Goal: Communication & Community: Answer question/provide support

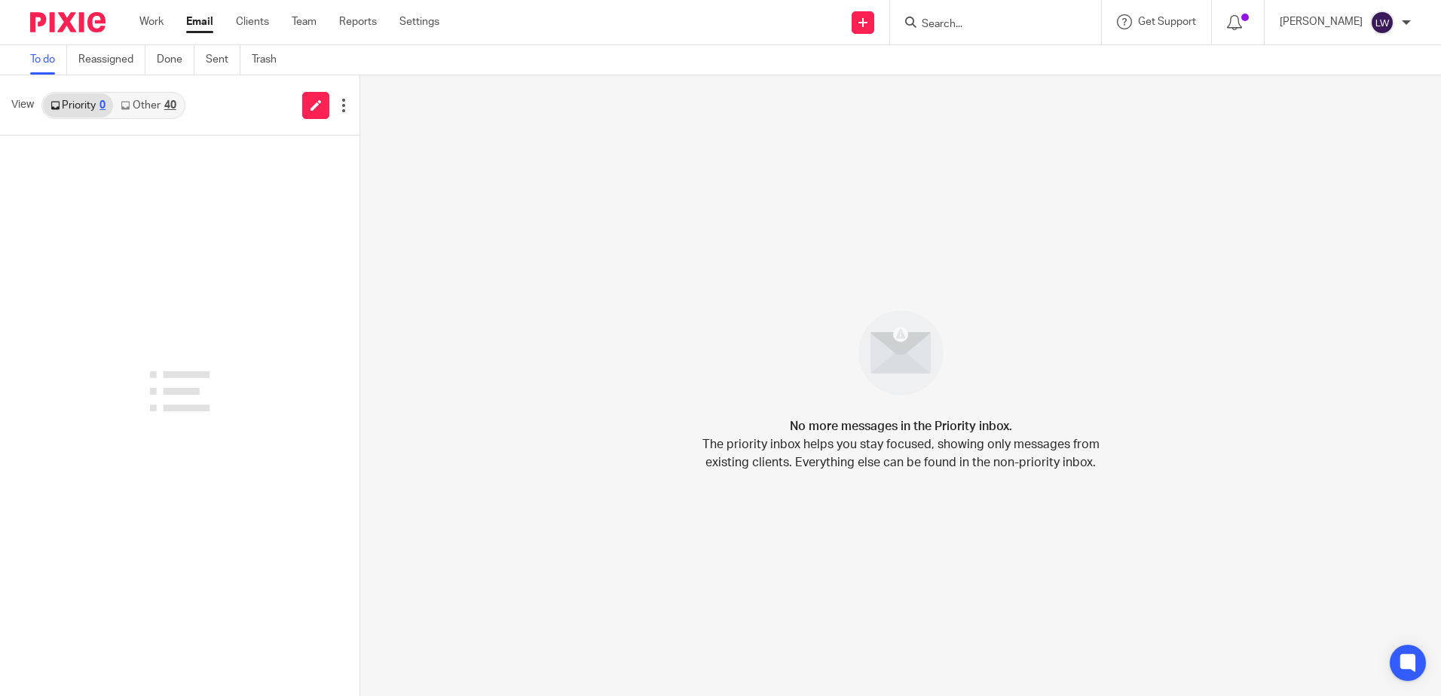
click at [988, 26] on input "Search" at bounding box center [988, 25] width 136 height 14
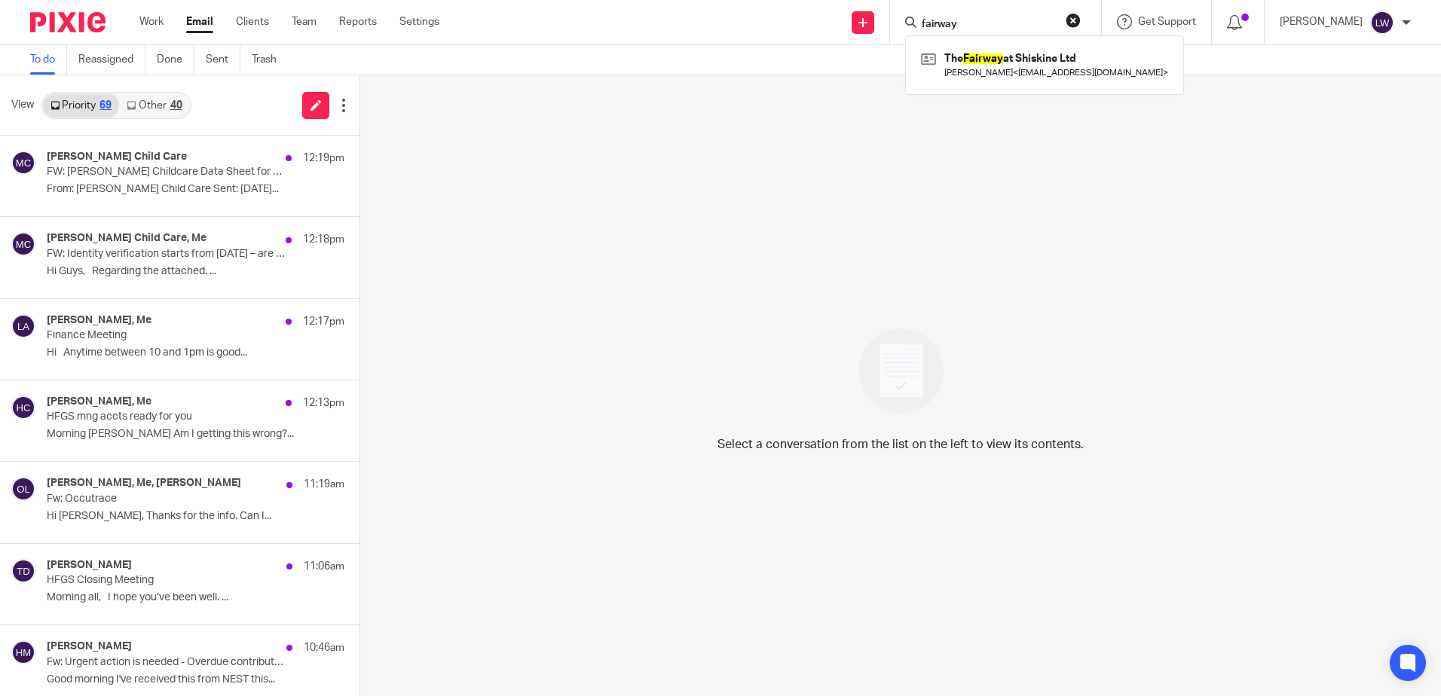
type input "fairway"
click at [996, 60] on link at bounding box center [1044, 64] width 255 height 35
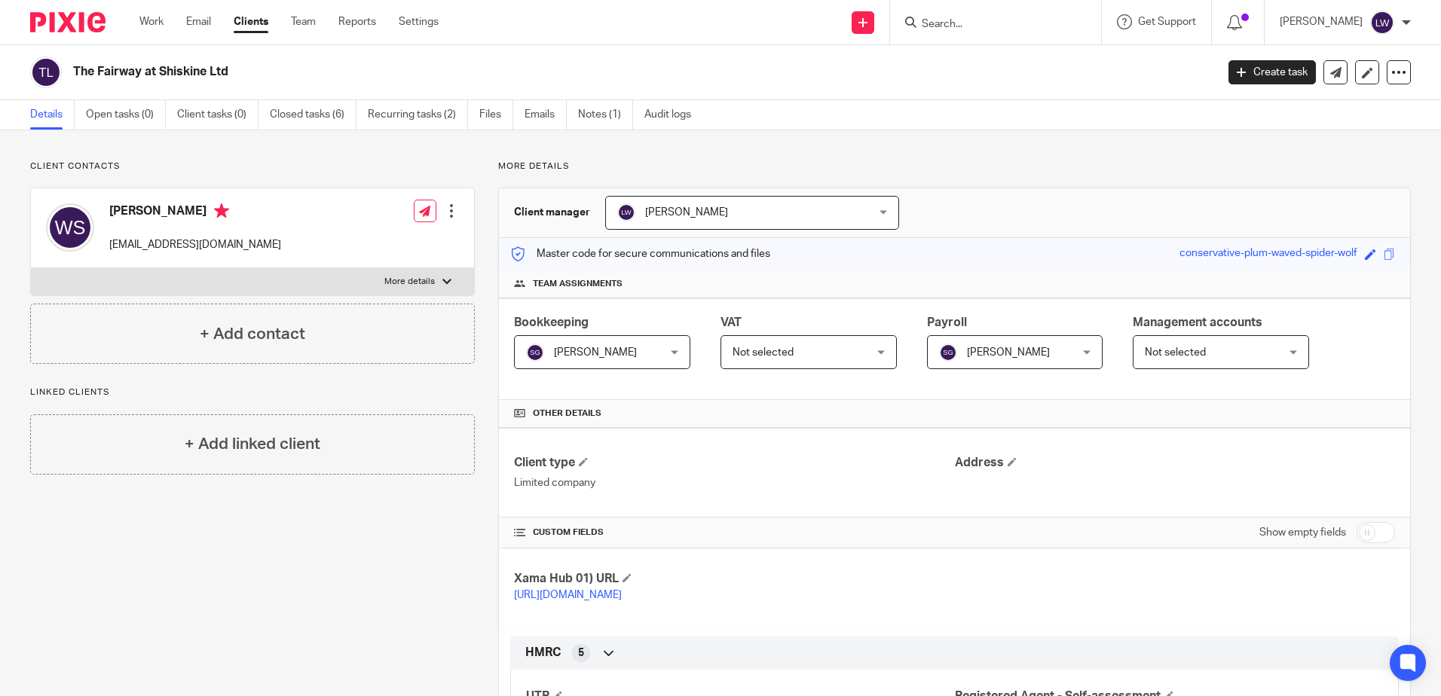
click at [542, 113] on link "Emails" at bounding box center [545, 114] width 42 height 29
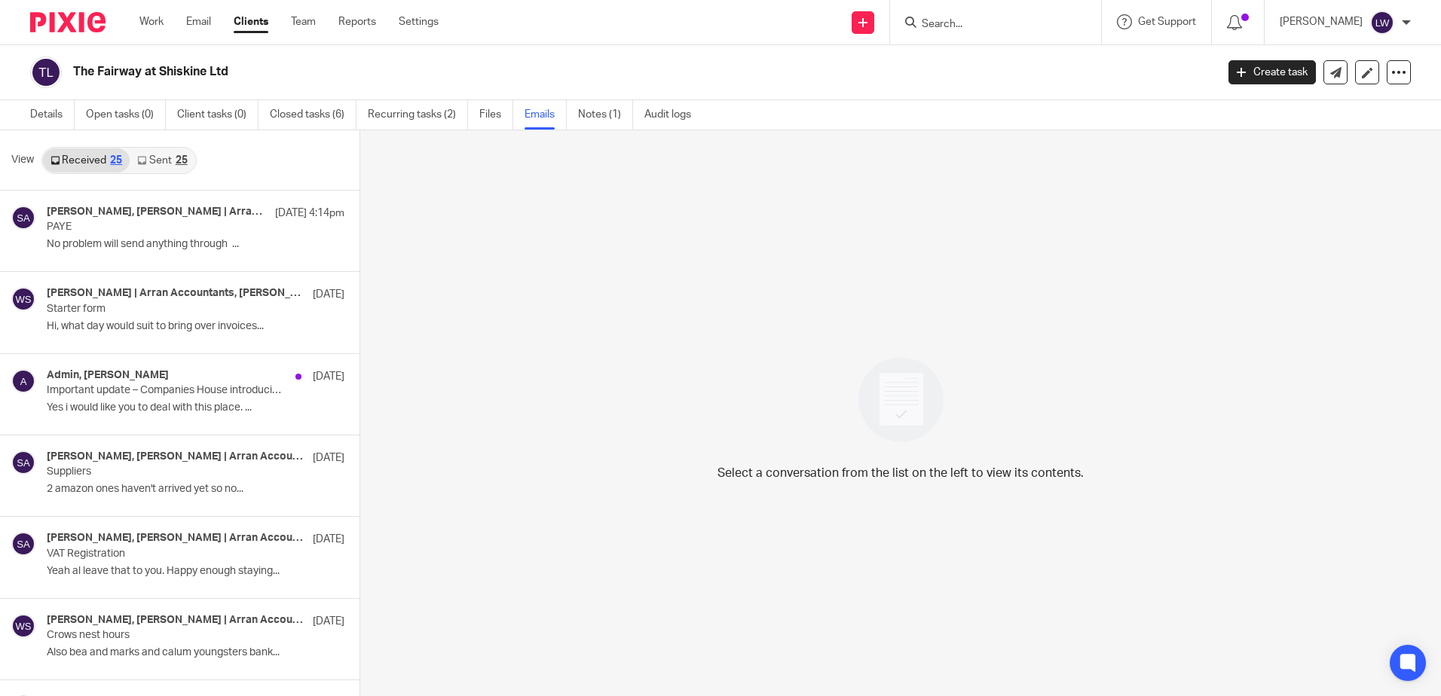
click at [87, 234] on div "[PERSON_NAME], [PERSON_NAME] | Arran Accountants [DATE] 4:14pm PAYE No problem …" at bounding box center [196, 231] width 298 height 50
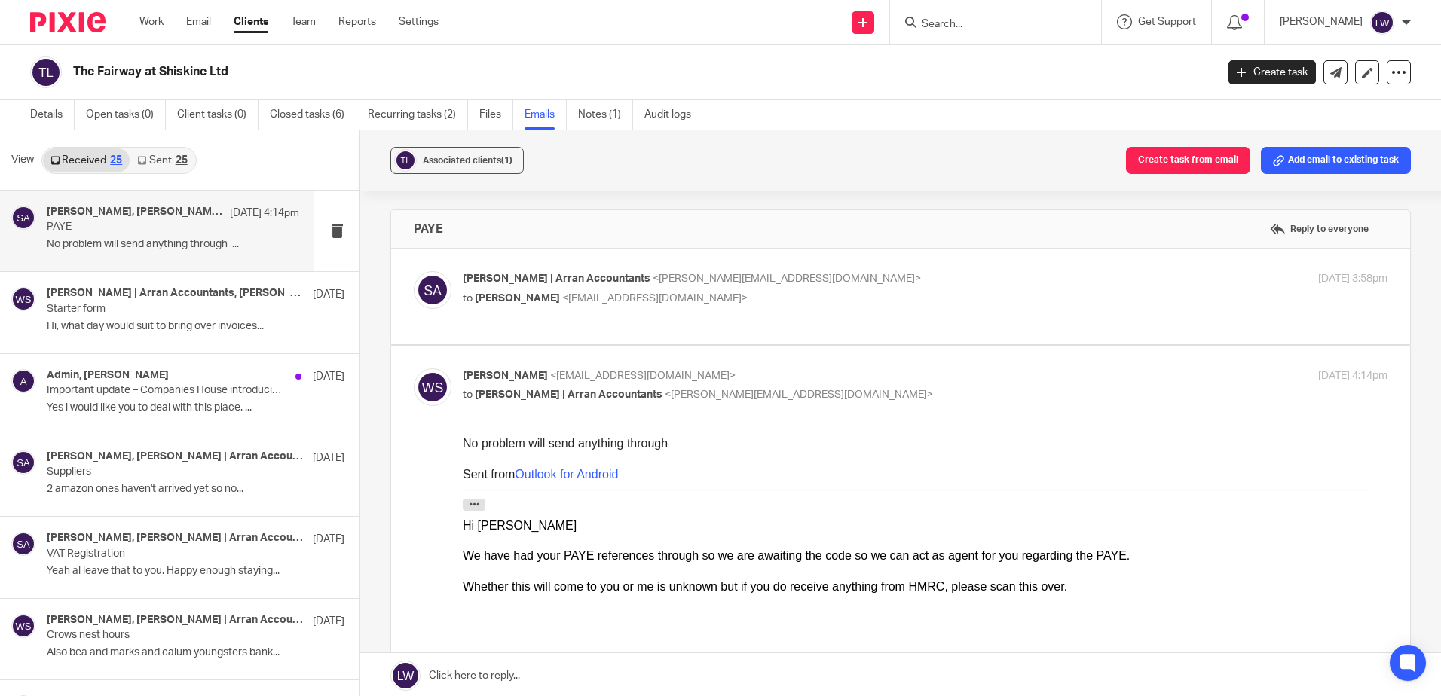
click at [495, 288] on div "Sarah | Arran Accountants <sarah@arranaccountants.co.uk> to William Sillars <wi…" at bounding box center [771, 288] width 616 height 35
checkbox input "true"
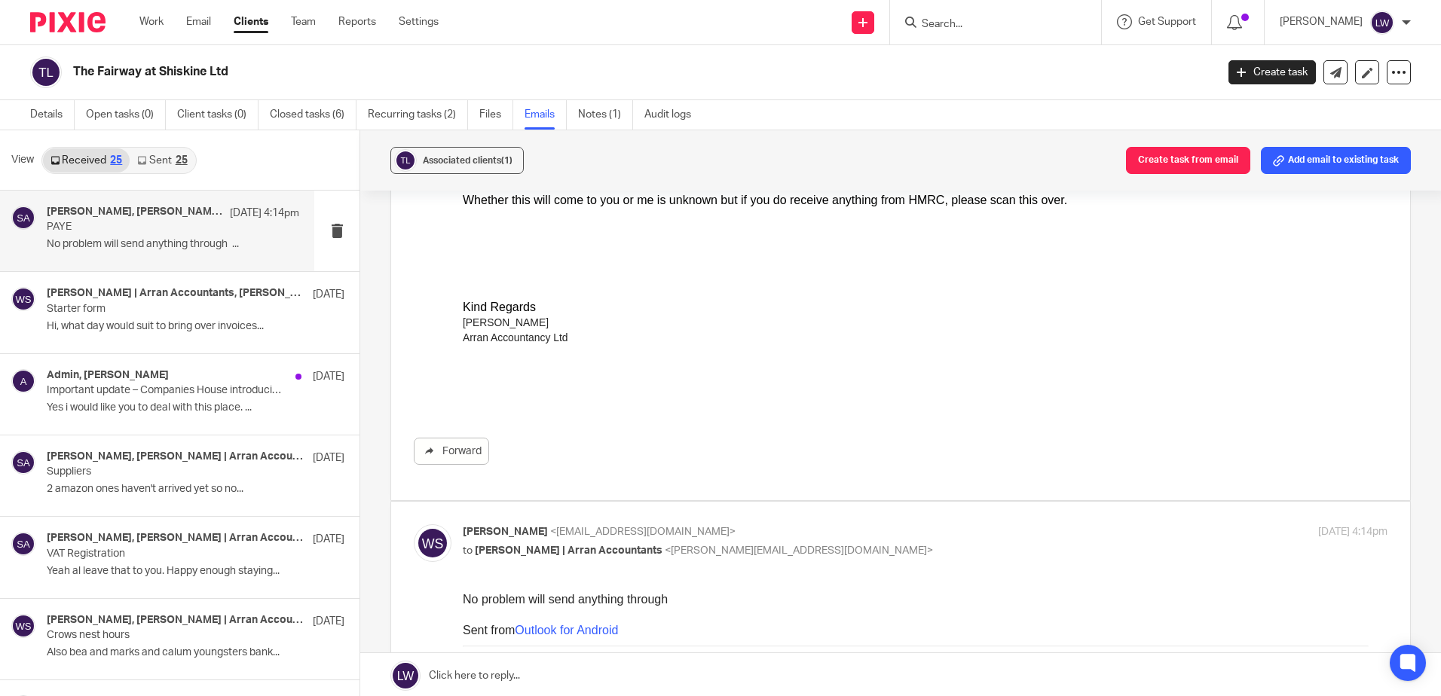
scroll to position [226, 0]
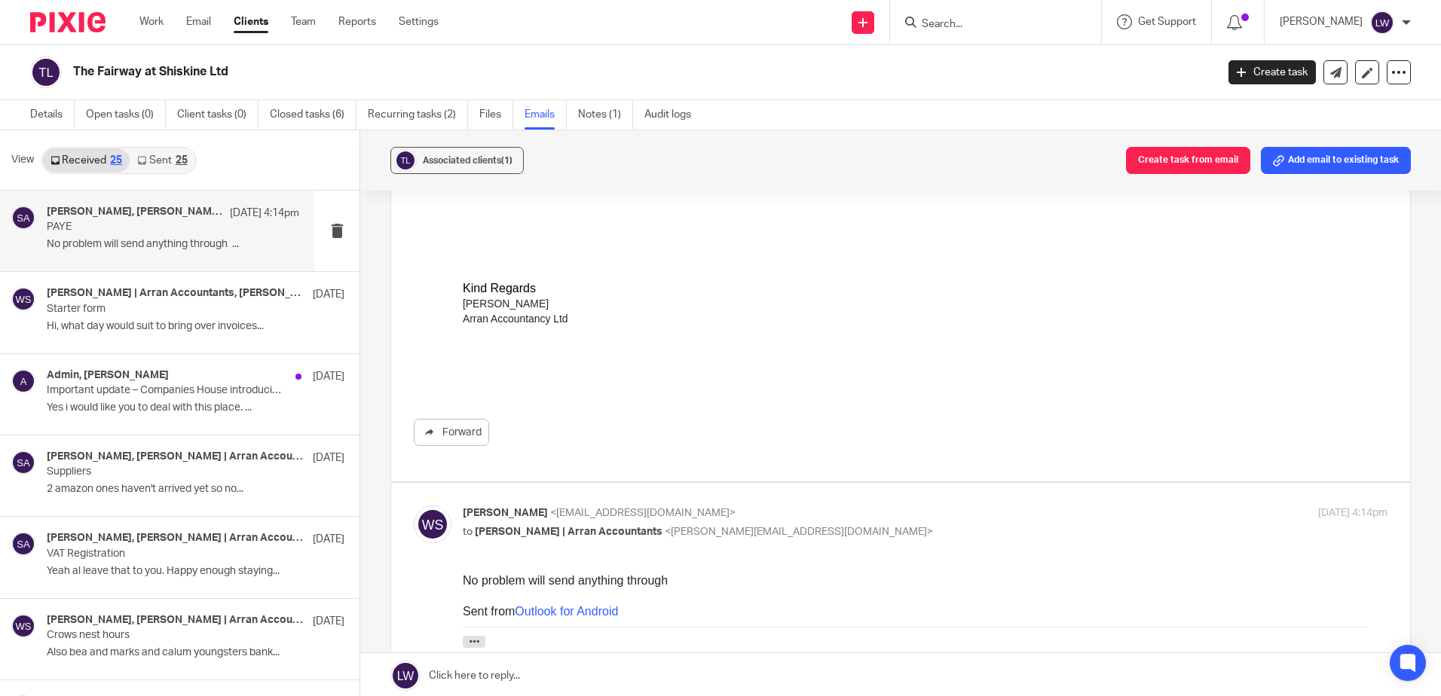
click at [121, 301] on div "Sarah | Arran Accountants, William Sillars 12 Sep" at bounding box center [196, 294] width 298 height 15
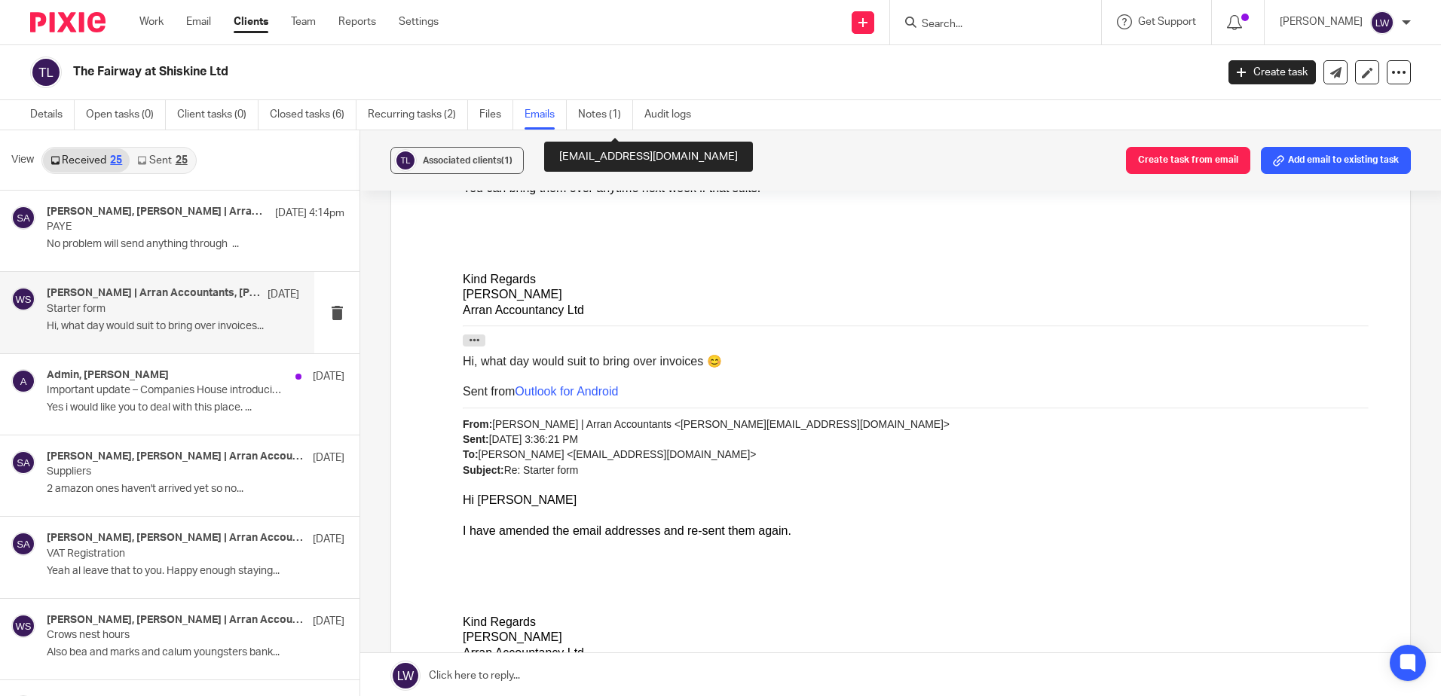
scroll to position [1582, 0]
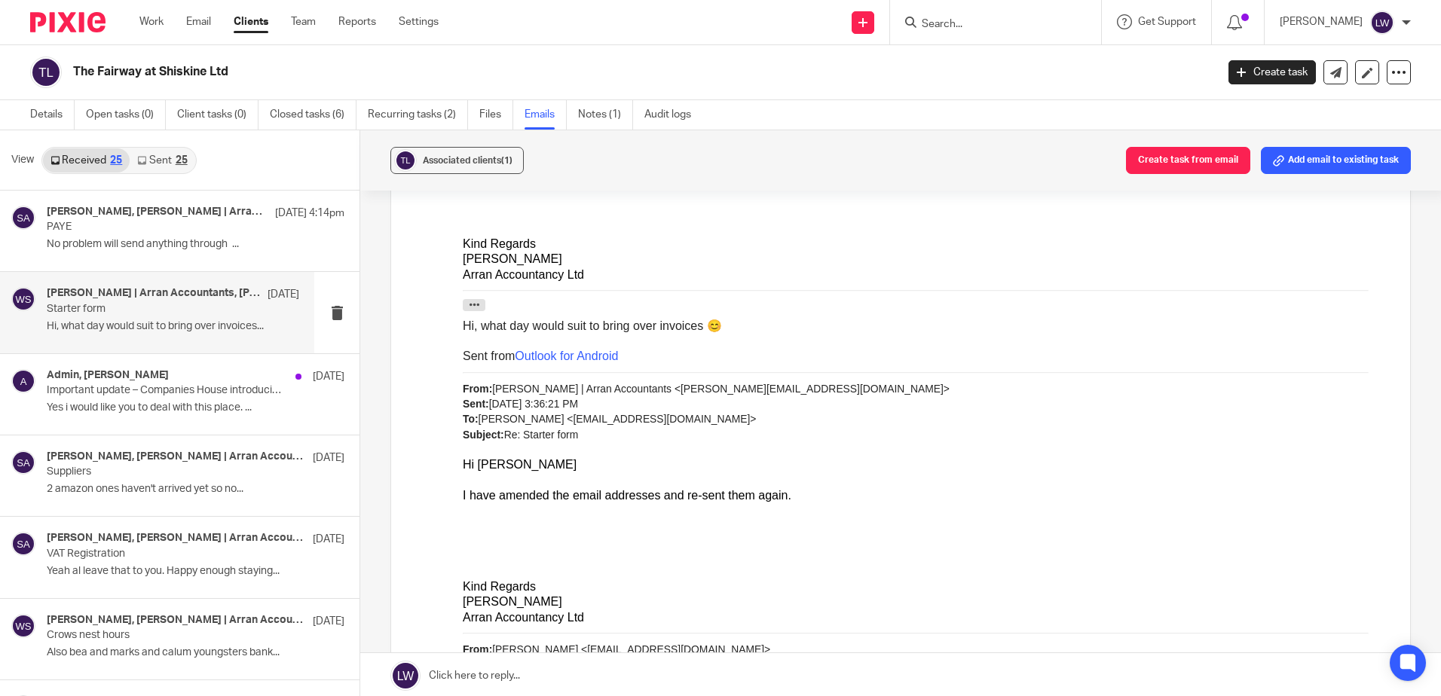
click at [130, 318] on div "Sarah | Arran Accountants, William Sillars 12 Sep Starter form Hi, what day wou…" at bounding box center [173, 312] width 252 height 50
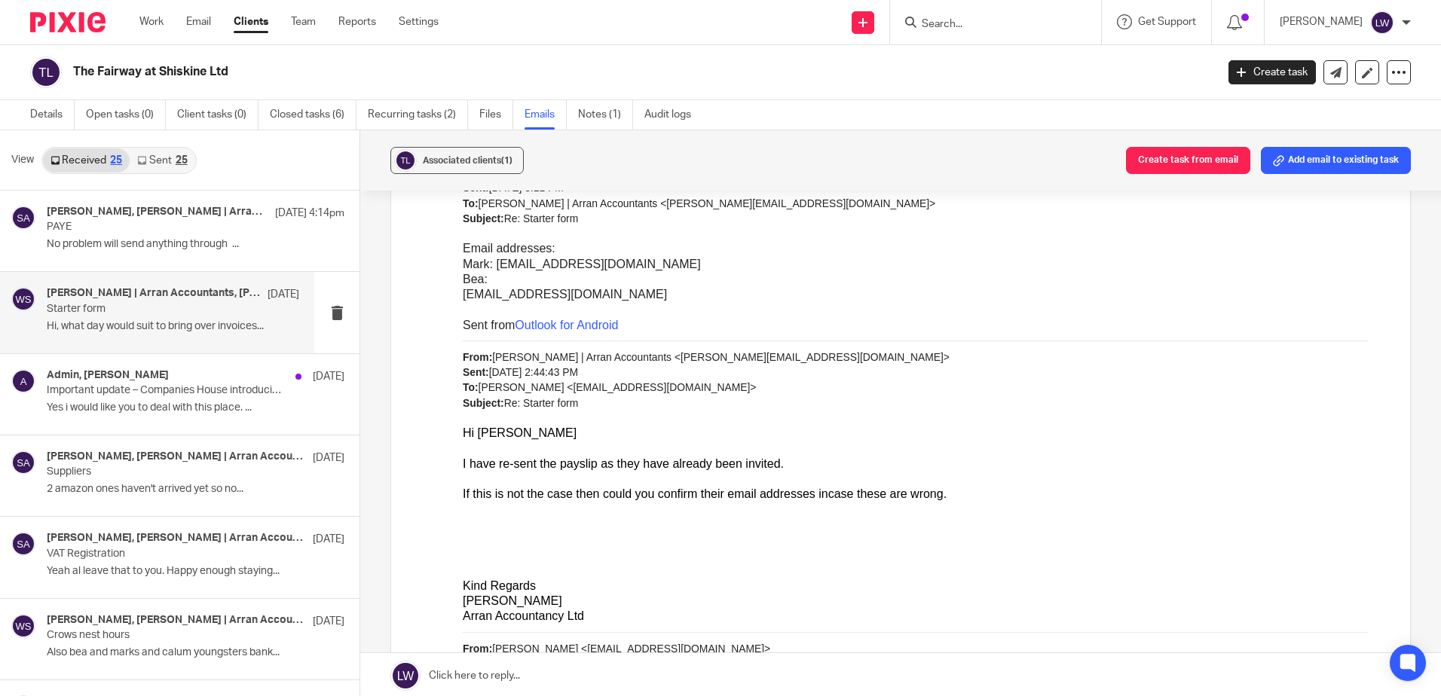
scroll to position [2034, 0]
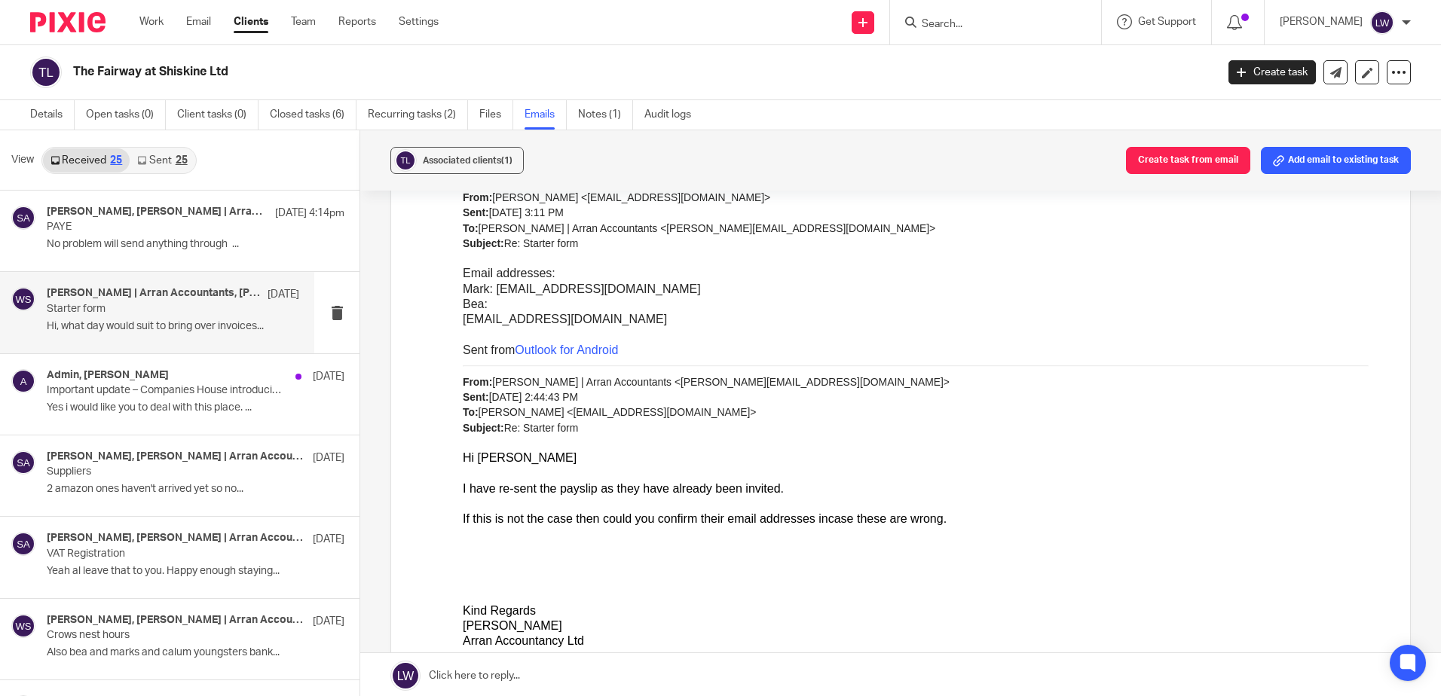
click at [205, 16] on link "Email" at bounding box center [198, 21] width 25 height 15
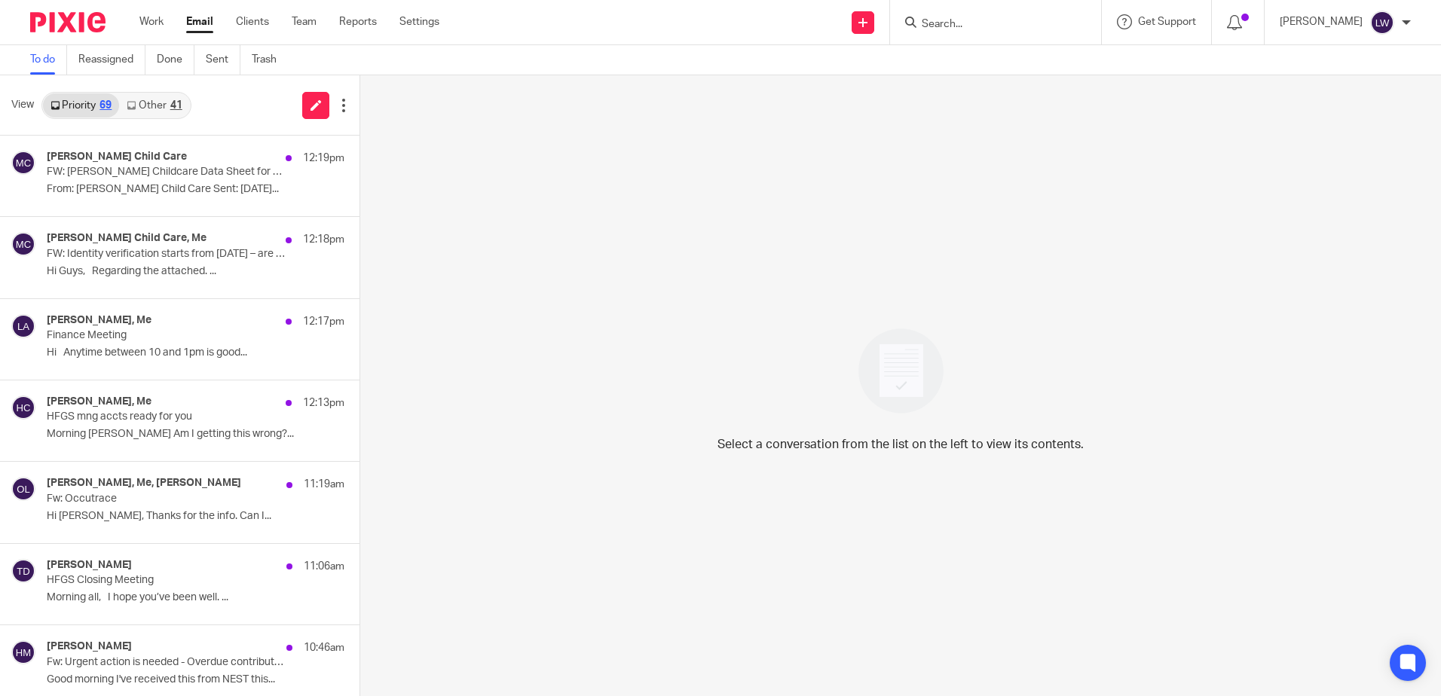
click at [164, 99] on link "Other 41" at bounding box center [154, 105] width 70 height 24
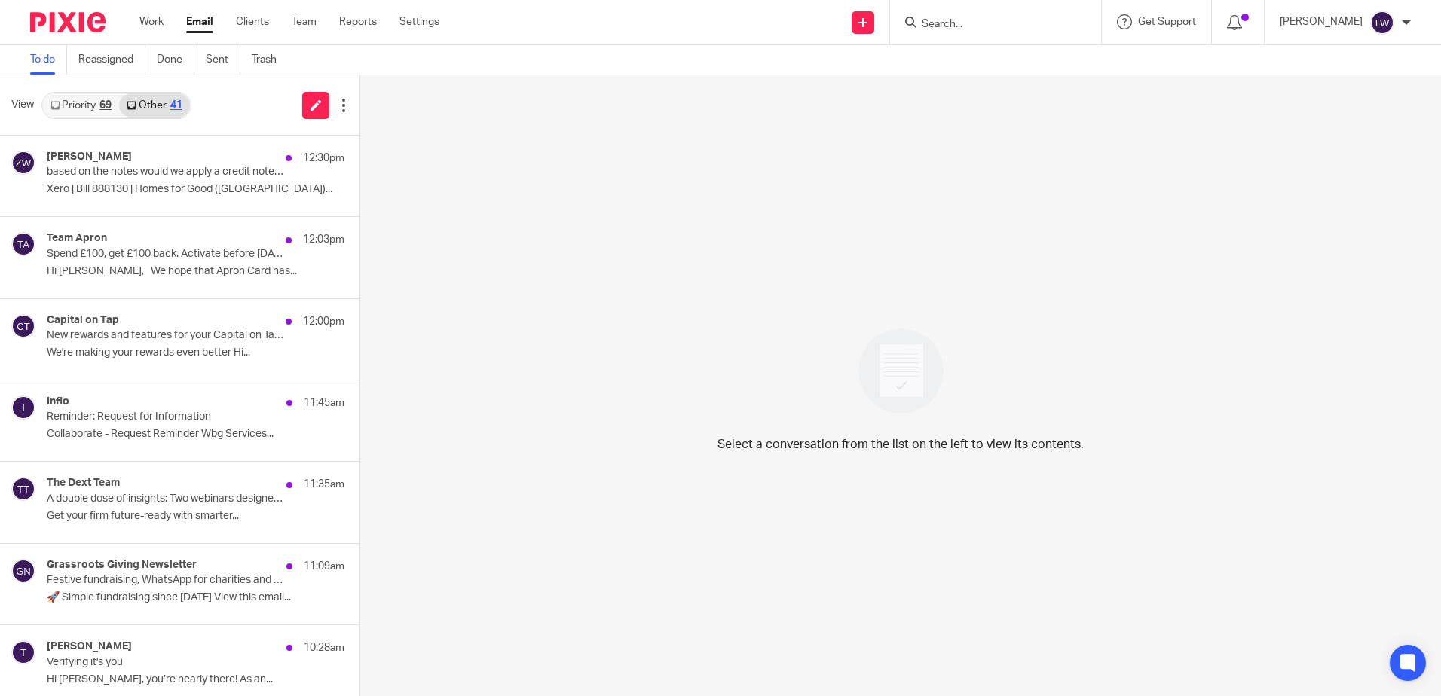
click at [137, 181] on div "Zoe Whyatt 12:30pm based on the notes would we apply a credit note to this? or …" at bounding box center [196, 176] width 298 height 50
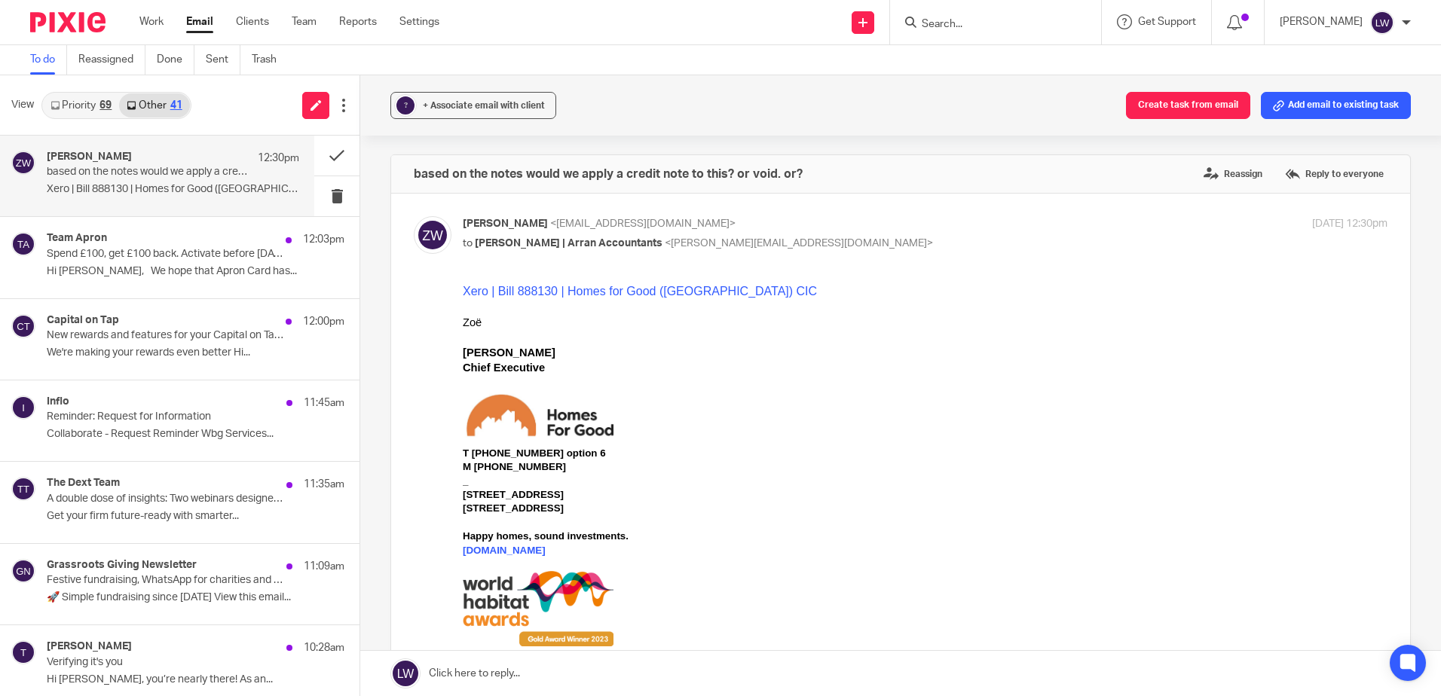
click at [554, 293] on link "Xero | Bill 888130 | Homes for Good (Scotland) CIC" at bounding box center [640, 291] width 354 height 13
click at [187, 273] on p "Hi Lorna, We hope that Apron Card has..." at bounding box center [196, 271] width 298 height 13
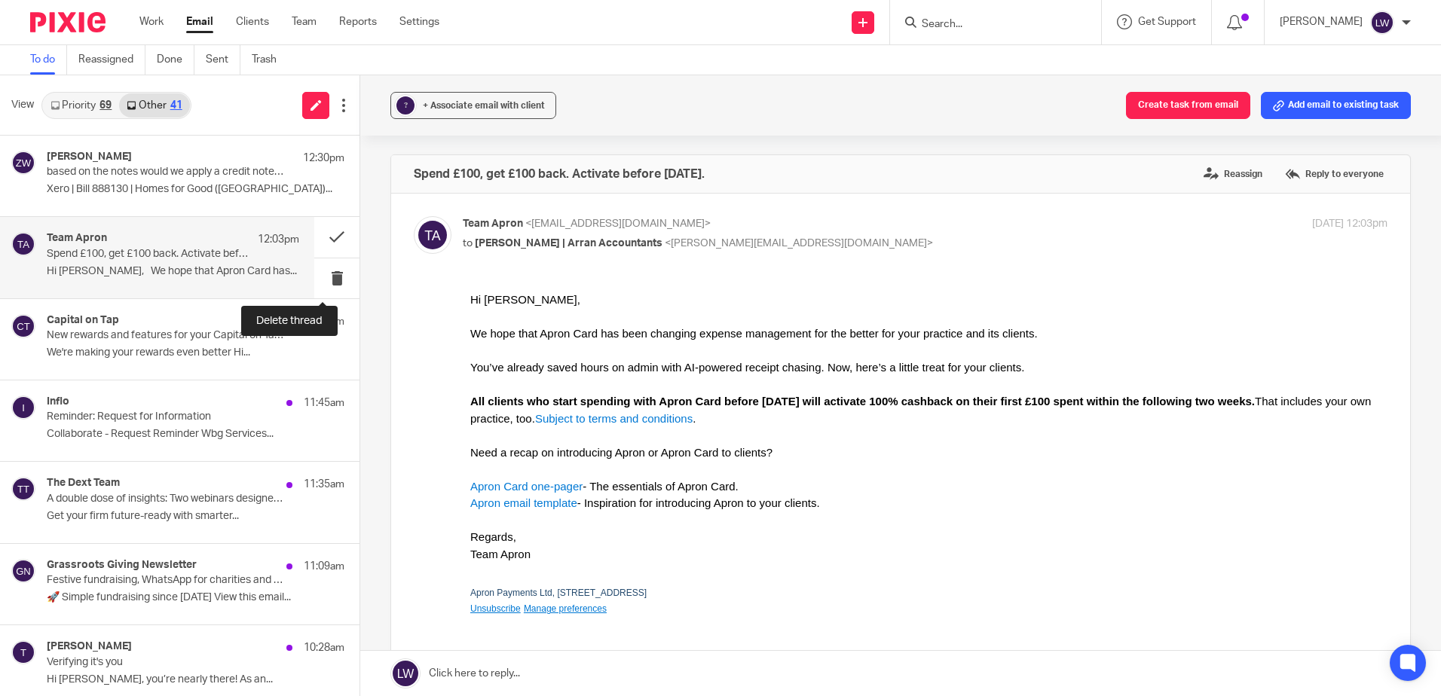
click at [324, 280] on button at bounding box center [336, 278] width 45 height 40
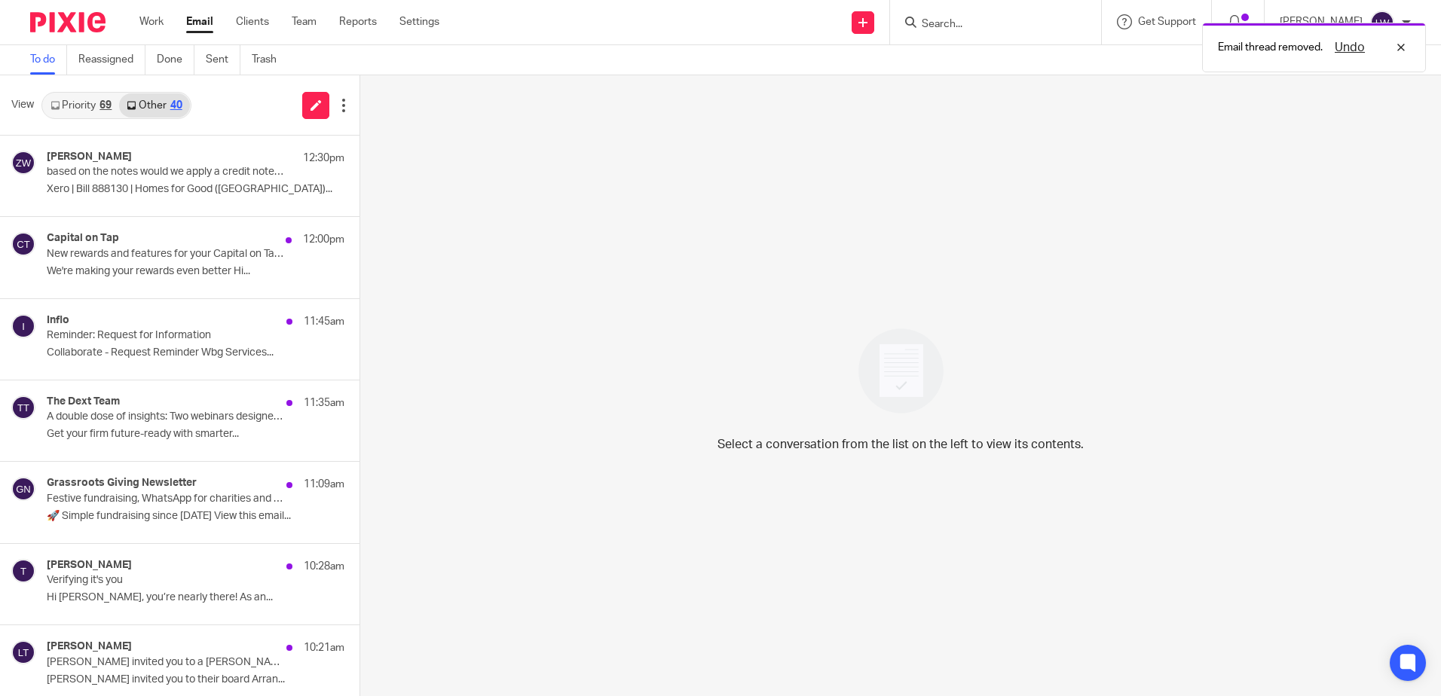
click at [144, 278] on div "Capital on Tap 12:00pm New rewards and features for your Capital on Tap account…" at bounding box center [196, 257] width 298 height 50
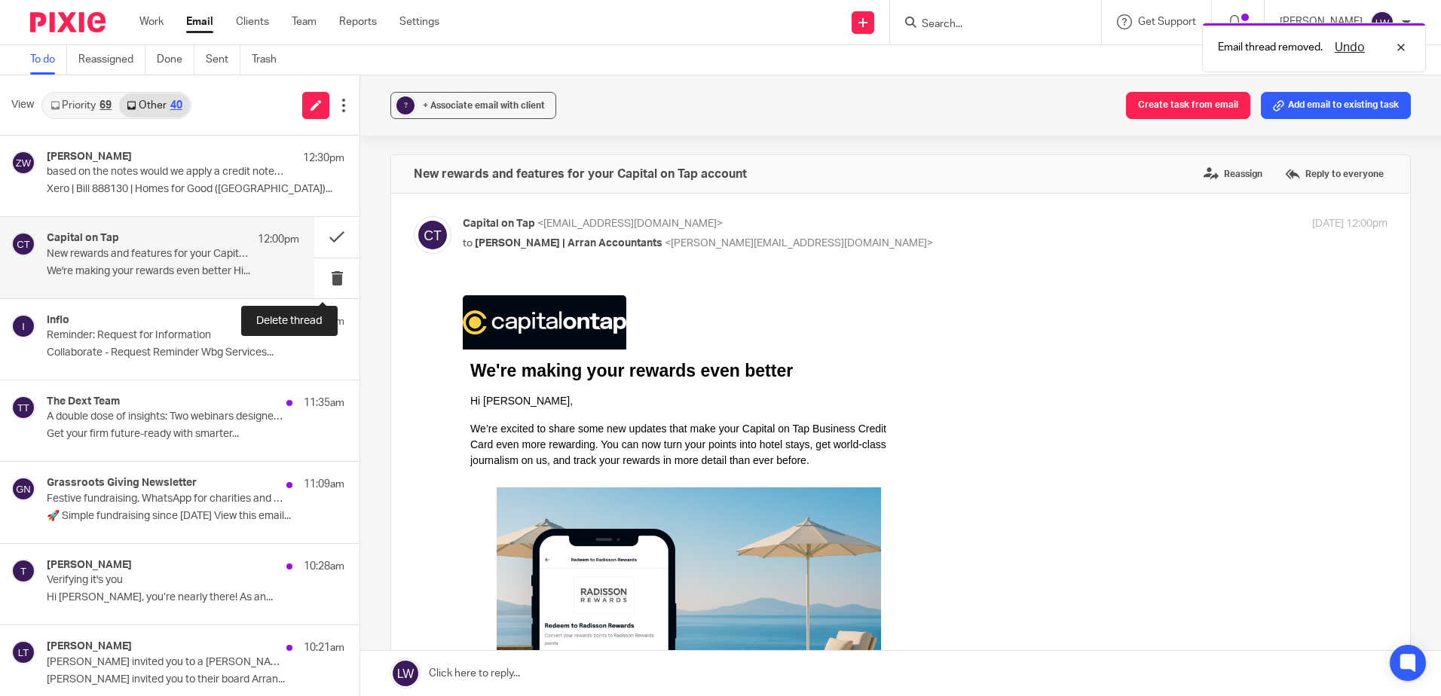
click at [325, 275] on button at bounding box center [336, 278] width 45 height 40
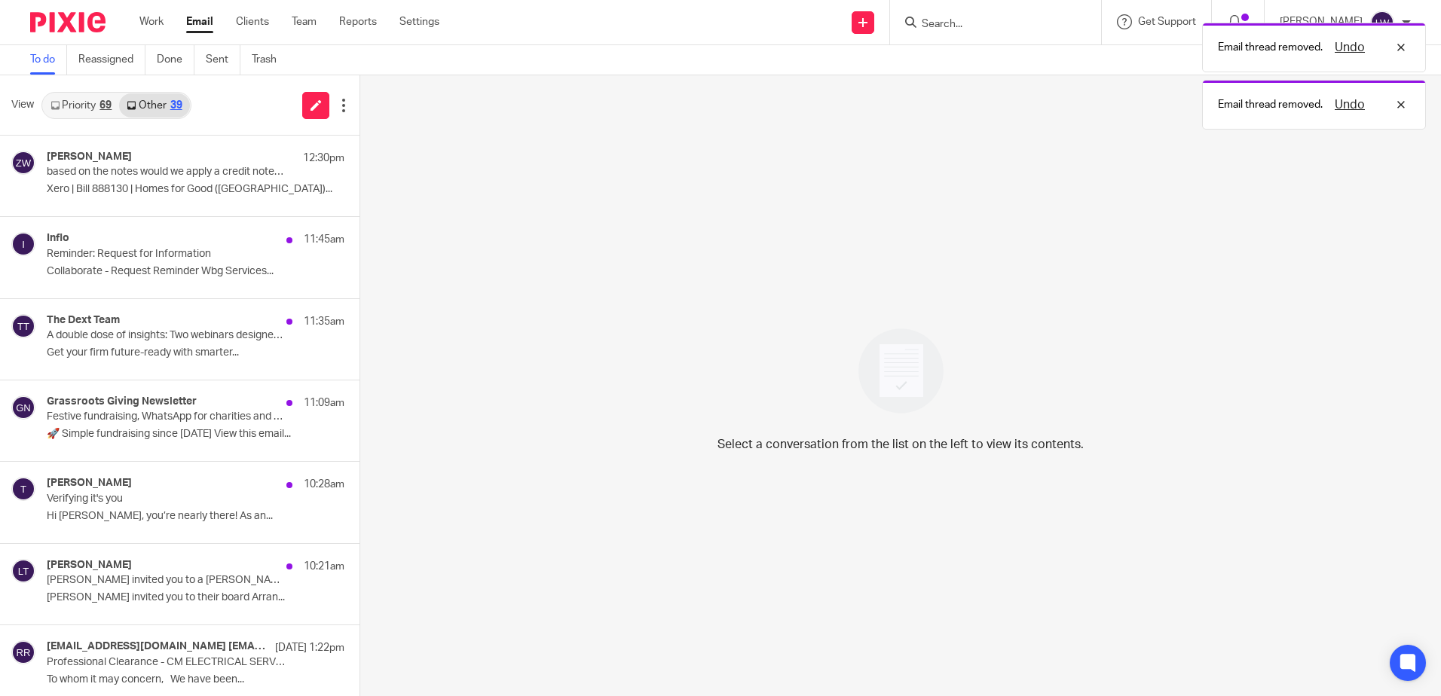
click at [157, 261] on div "Inflo 11:45am Reminder: Request for Information Collaborate - Request Reminder …" at bounding box center [196, 257] width 298 height 50
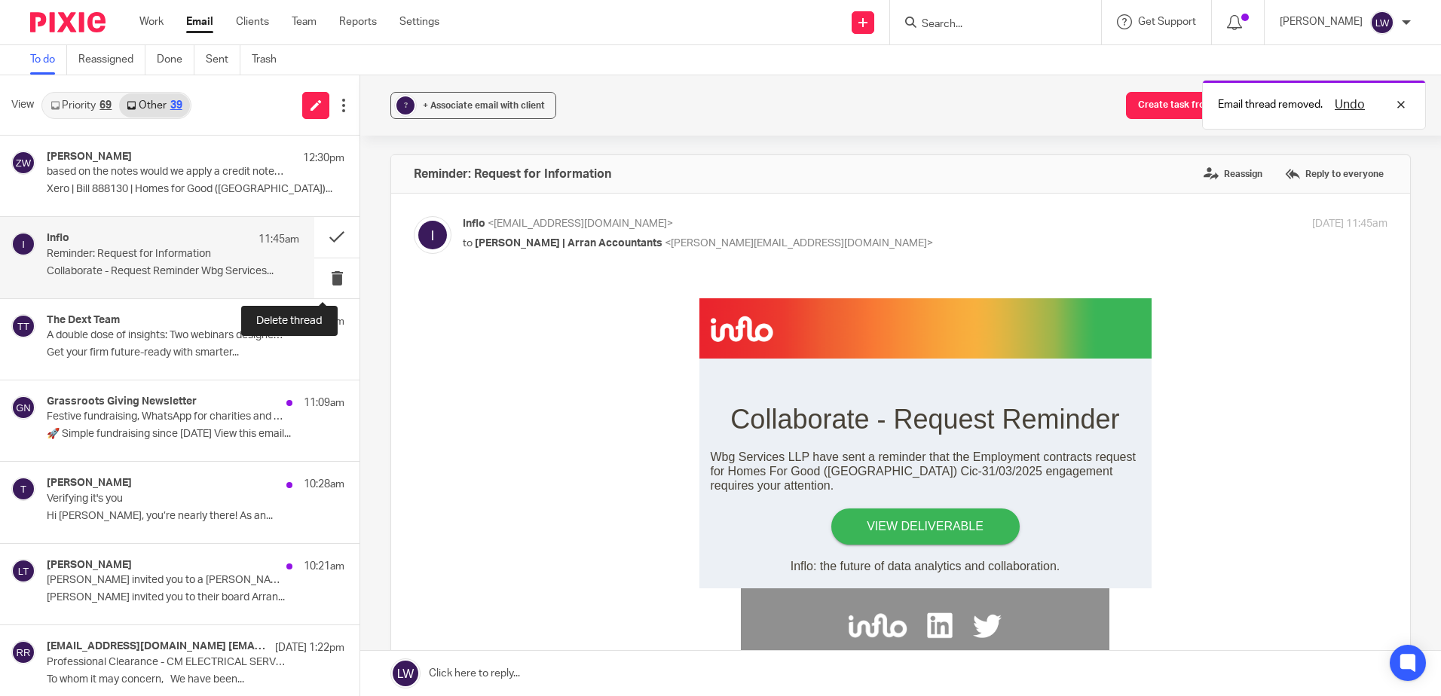
click at [324, 283] on button at bounding box center [336, 278] width 45 height 40
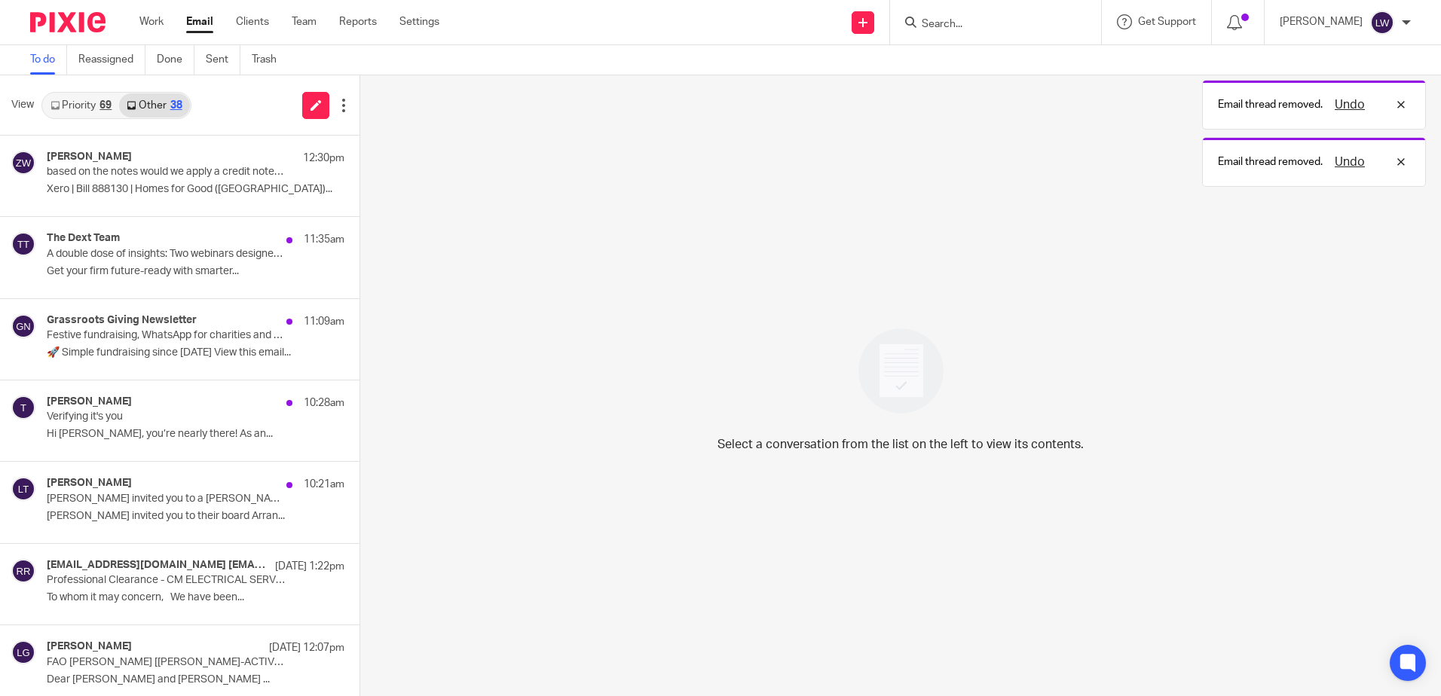
click at [125, 268] on p "Get your firm future-ready with smarter..." at bounding box center [196, 271] width 298 height 13
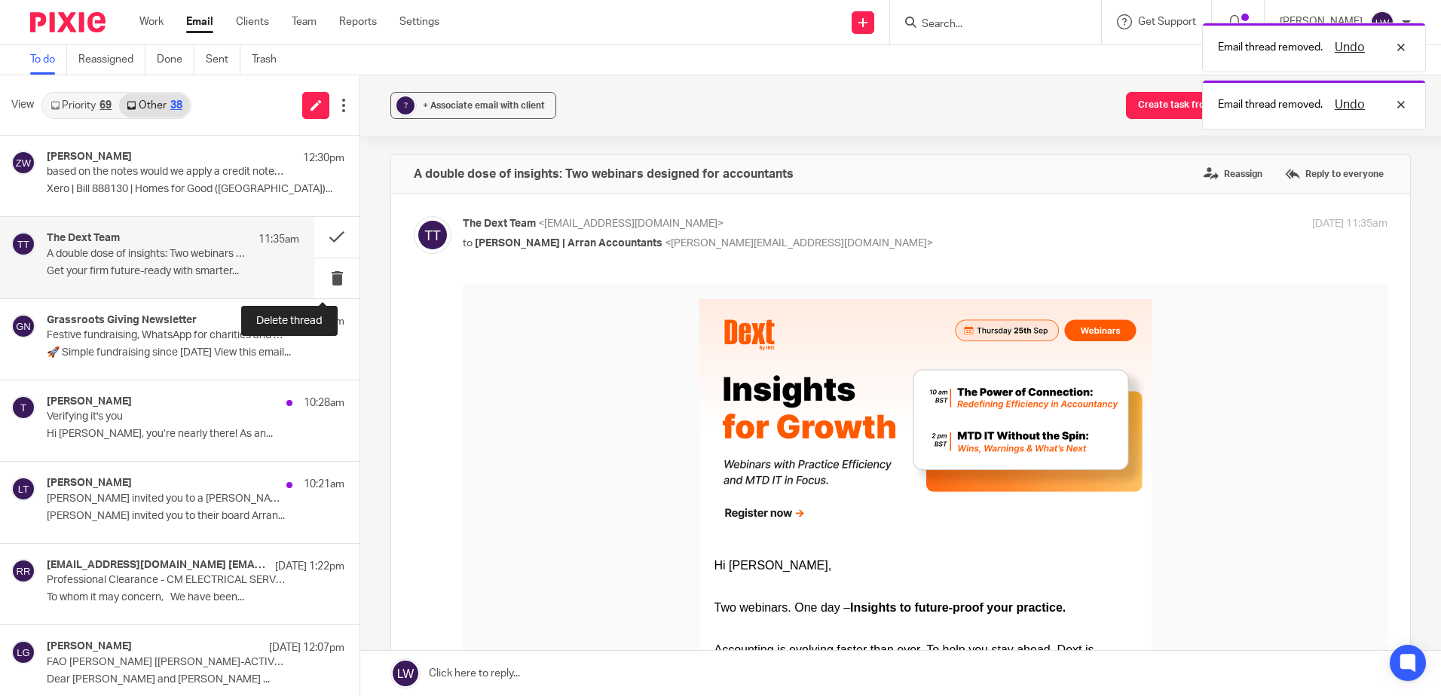
click at [325, 277] on button at bounding box center [336, 278] width 45 height 40
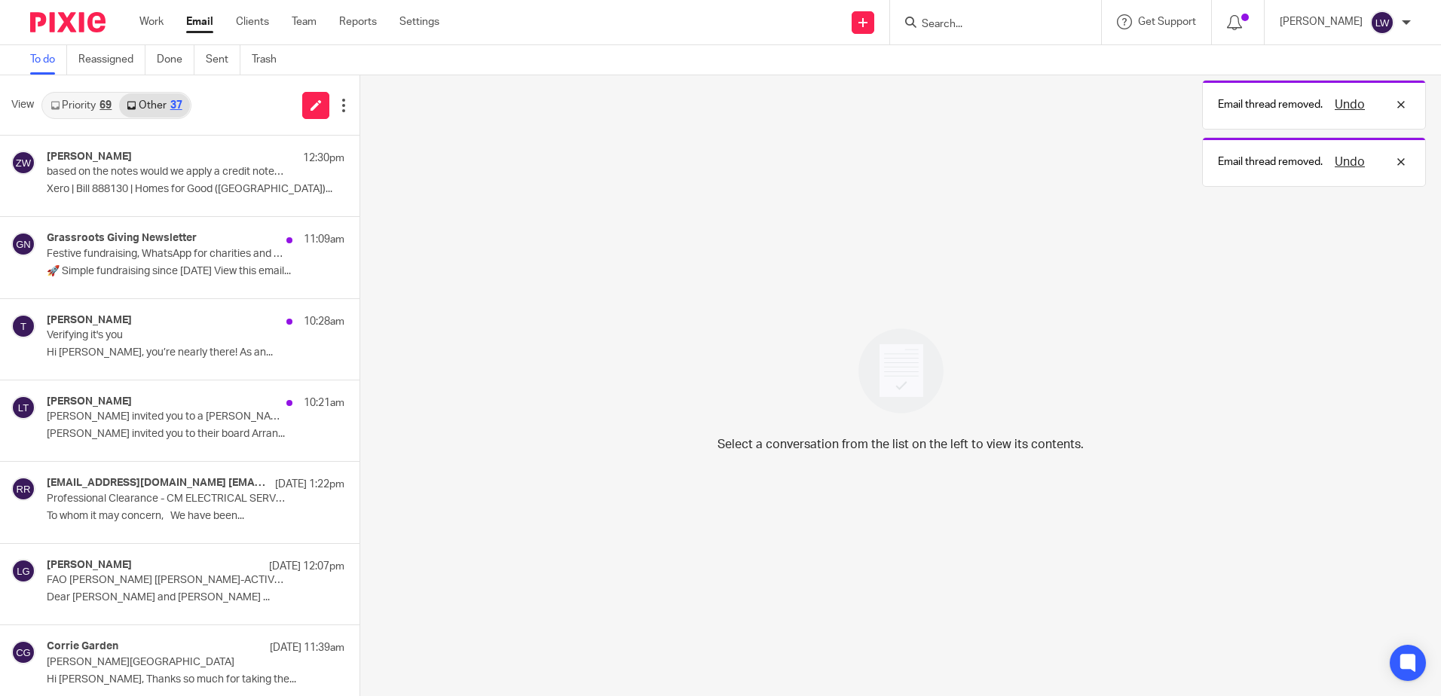
click at [175, 261] on div "Grassroots Giving Newsletter 11:09am Festive fundraising, WhatsApp for charitie…" at bounding box center [196, 257] width 298 height 50
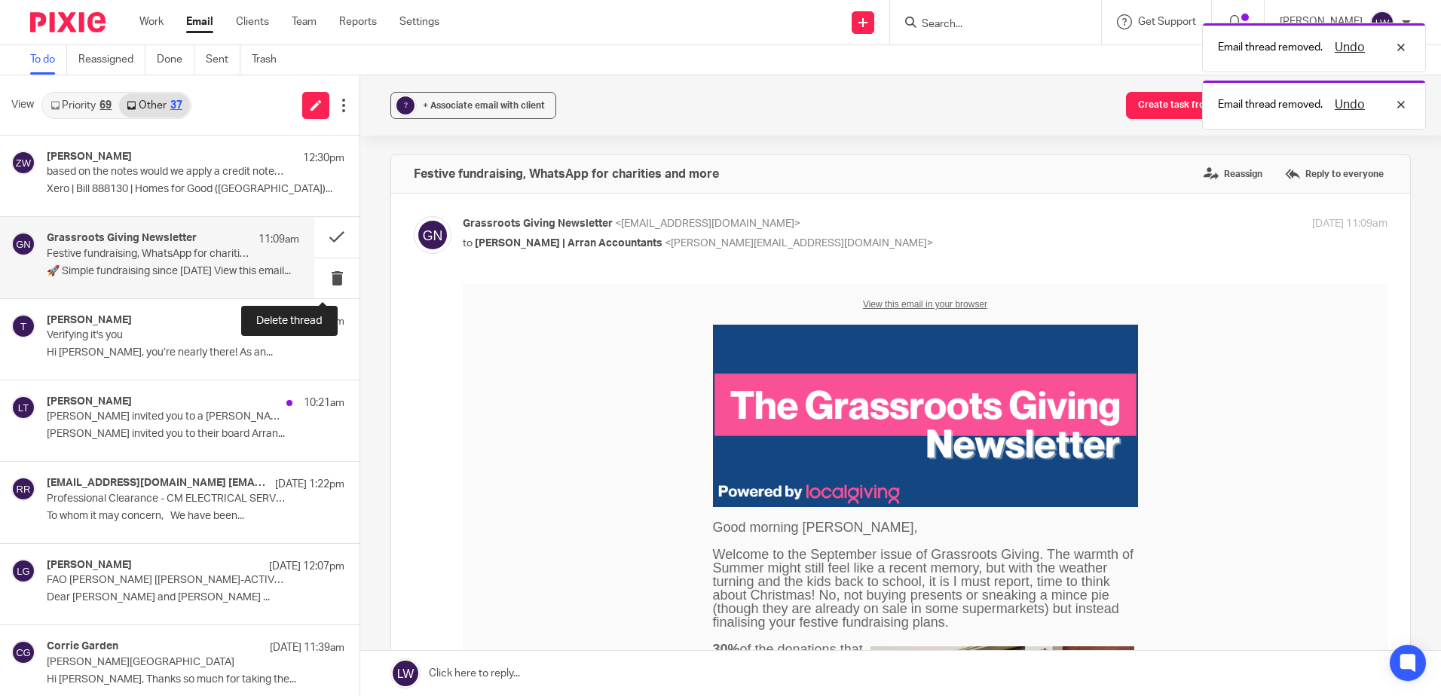
click at [321, 280] on button at bounding box center [336, 278] width 45 height 40
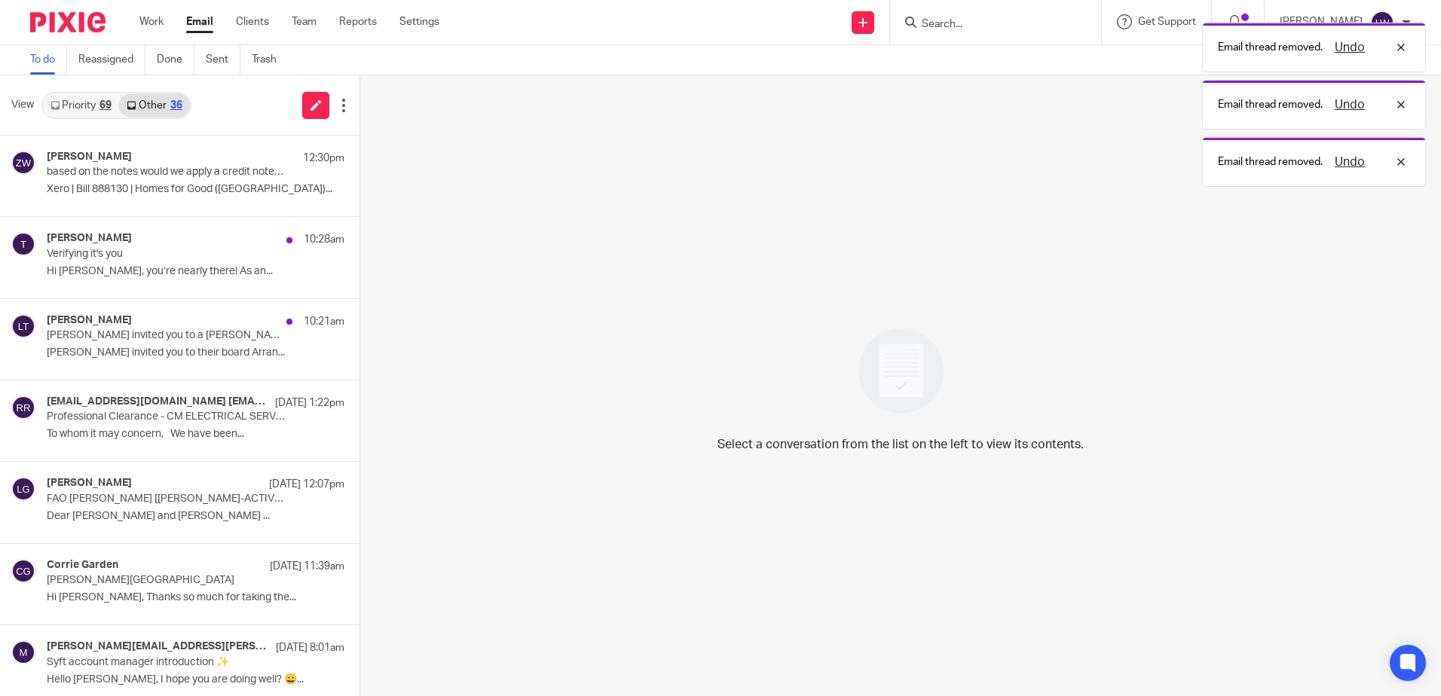
click at [133, 275] on p "Hi Lorna Wyllie, you’re nearly there! As an..." at bounding box center [196, 271] width 298 height 13
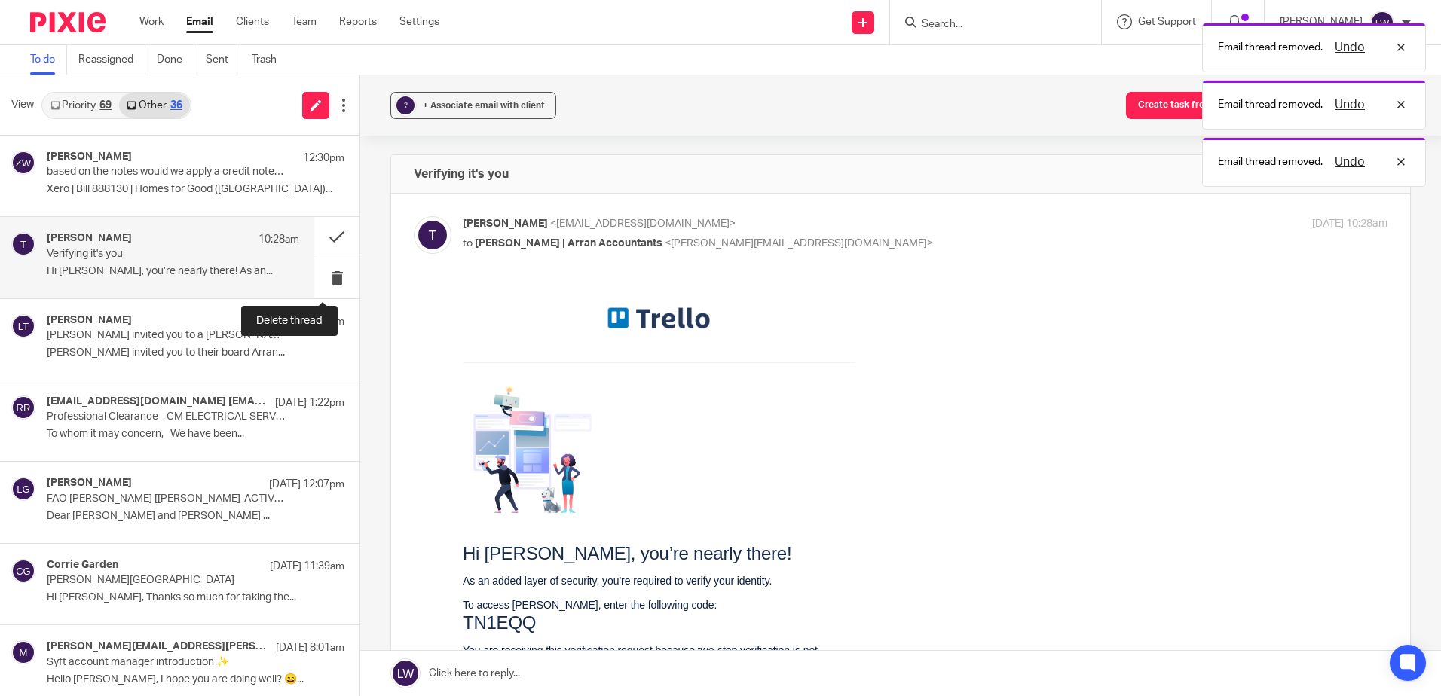
click at [319, 281] on button at bounding box center [336, 278] width 45 height 40
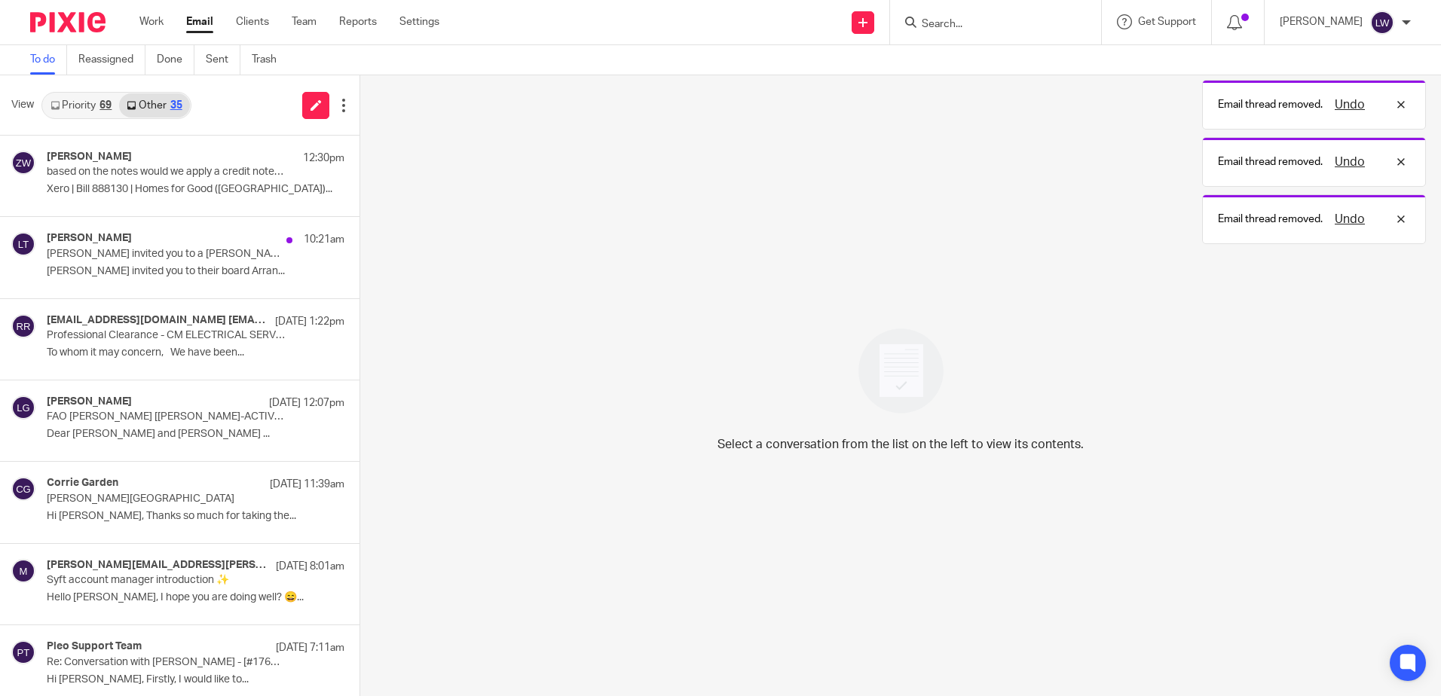
click at [115, 264] on div "Laura Taylor 10:21am Laura Taylor invited you to a Trello board Laura Taylor in…" at bounding box center [196, 257] width 298 height 50
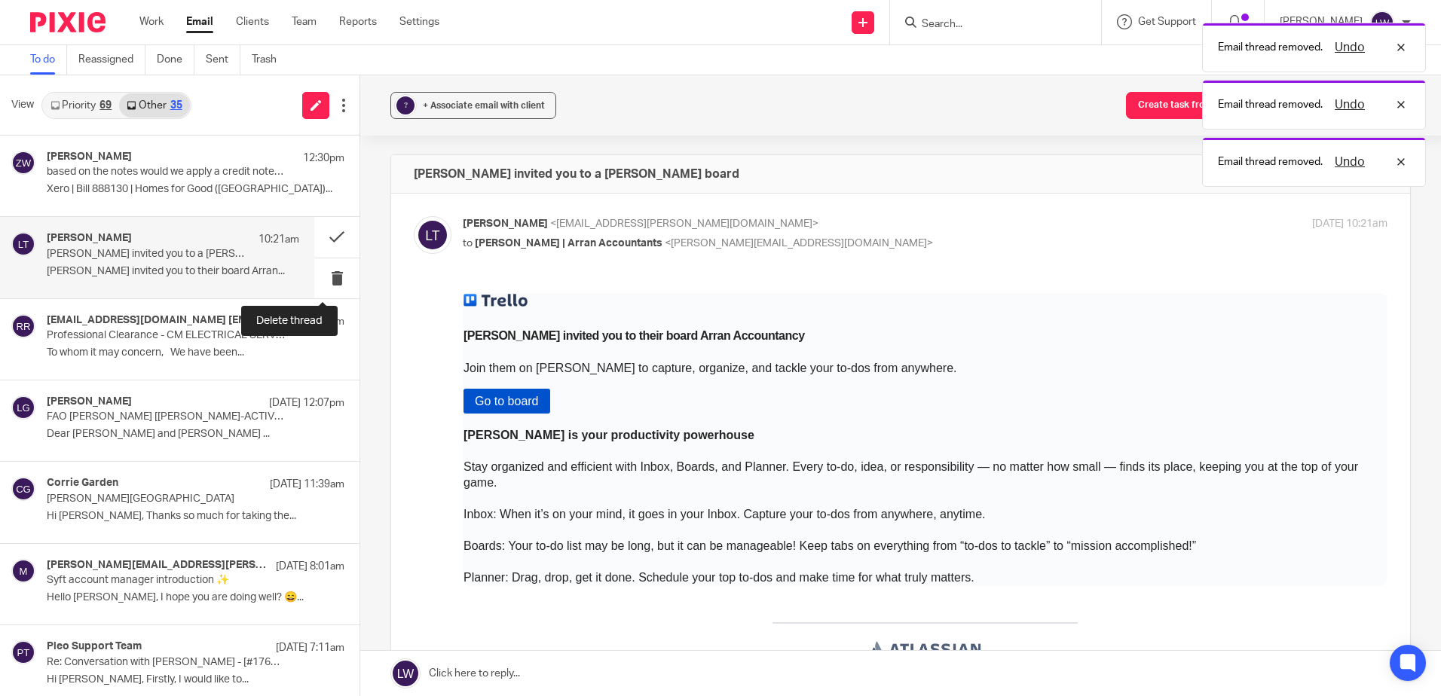
click at [318, 275] on button at bounding box center [336, 278] width 45 height 40
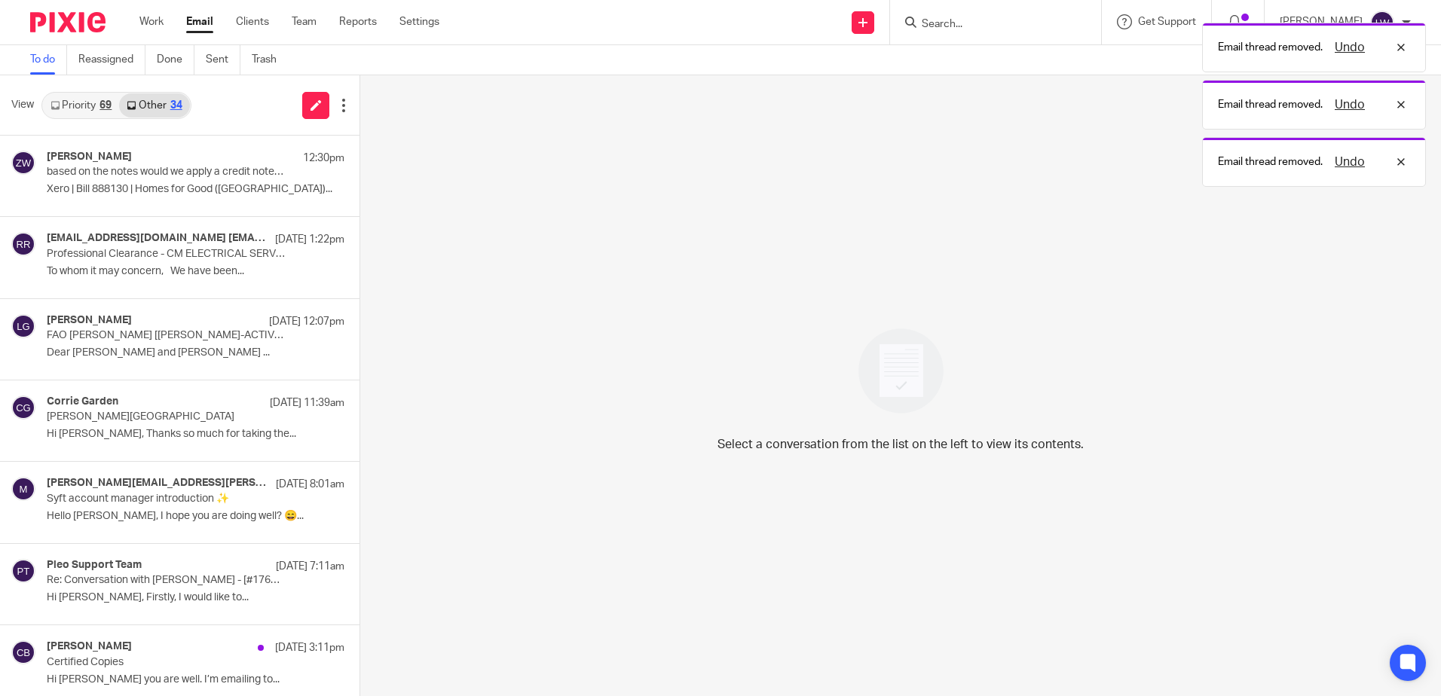
click at [124, 168] on p "based on the notes would we apply a credit note to this? or void. or?" at bounding box center [166, 172] width 238 height 13
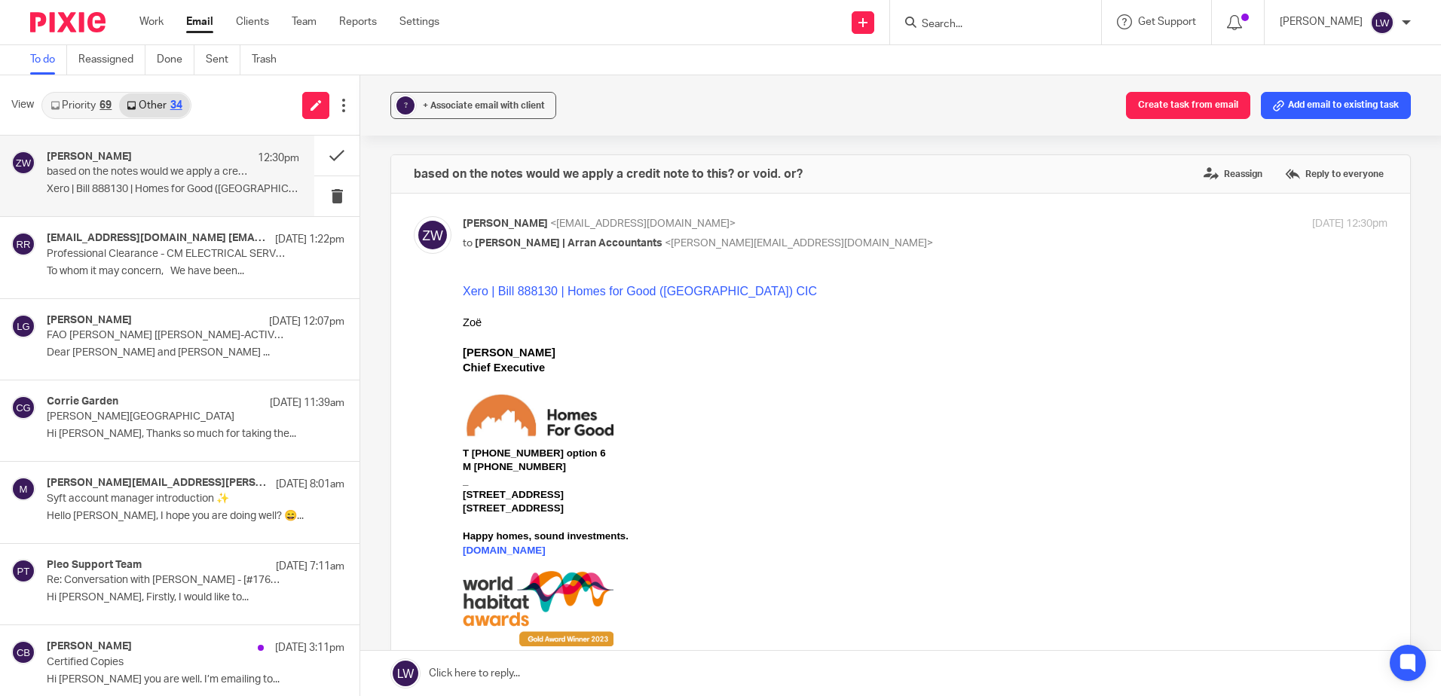
click at [1301, 171] on label "Reply to everyone" at bounding box center [1334, 174] width 106 height 23
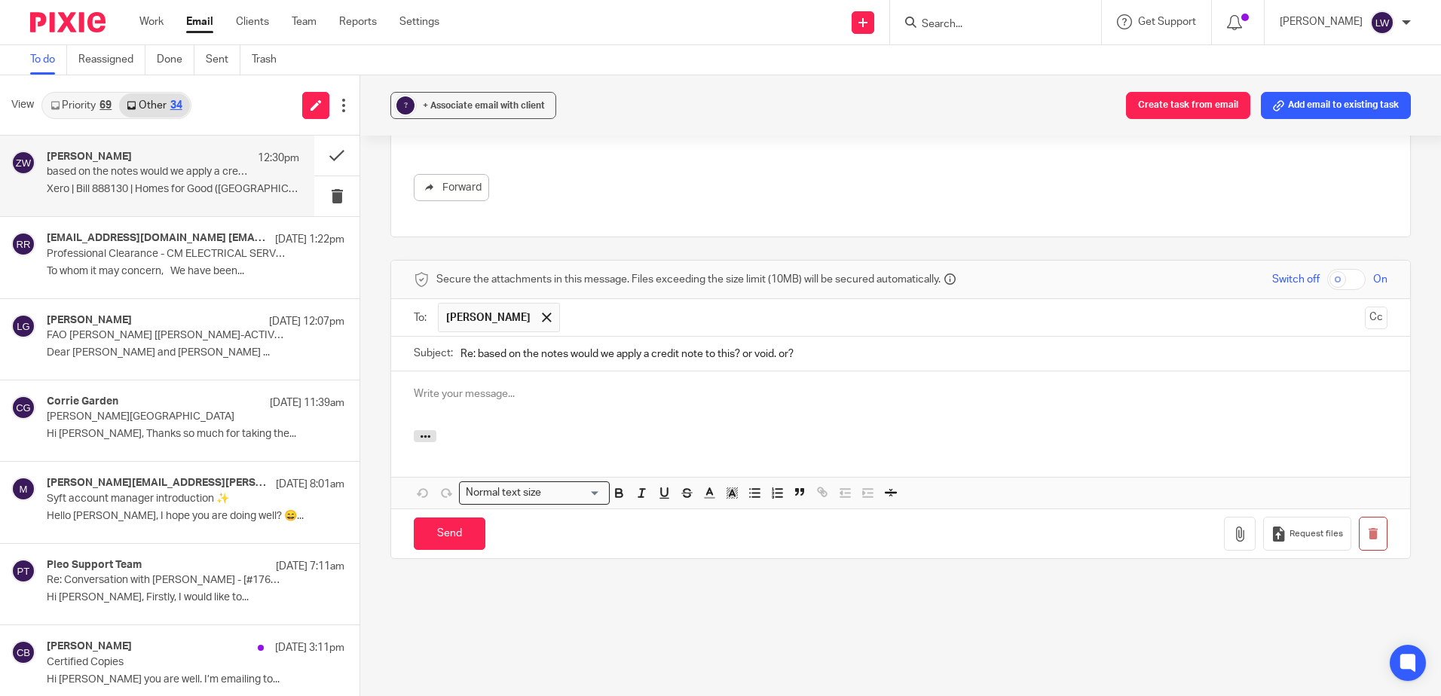
click at [487, 399] on p at bounding box center [900, 394] width 973 height 15
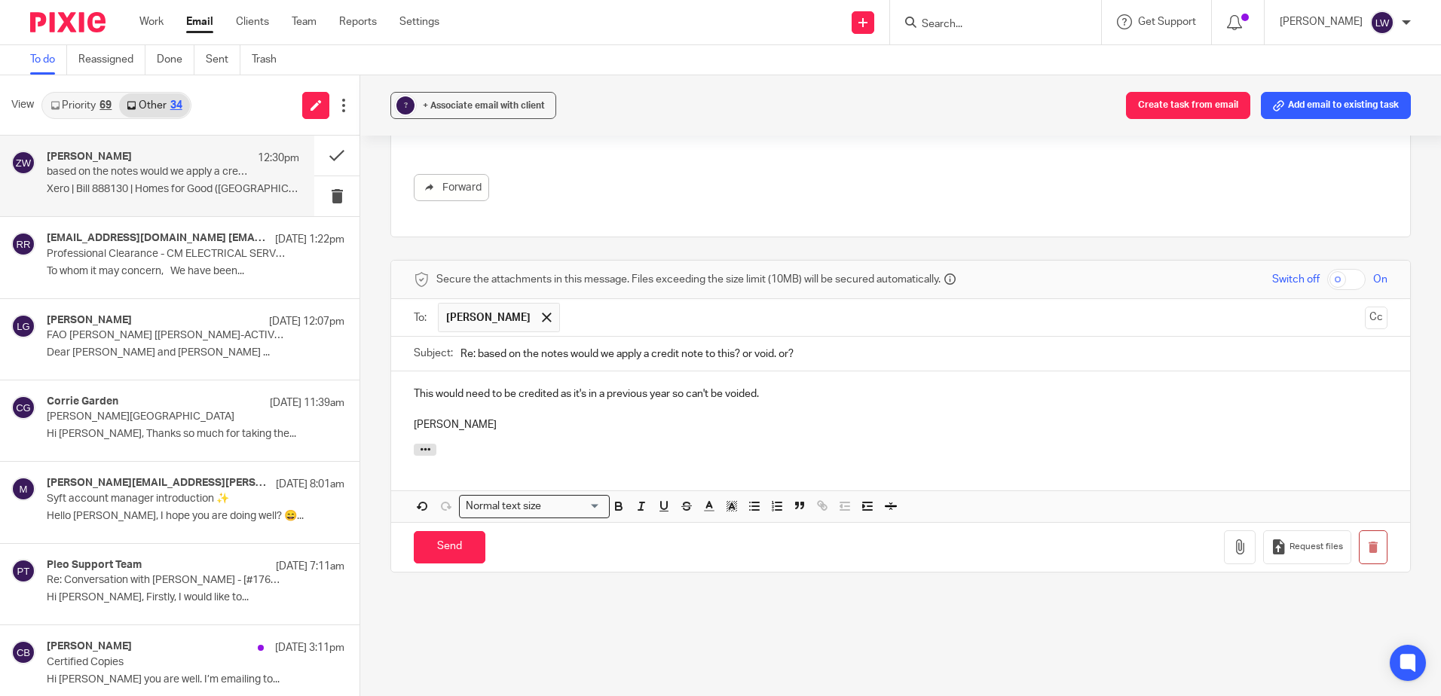
click at [444, 536] on input "Send" at bounding box center [450, 547] width 72 height 32
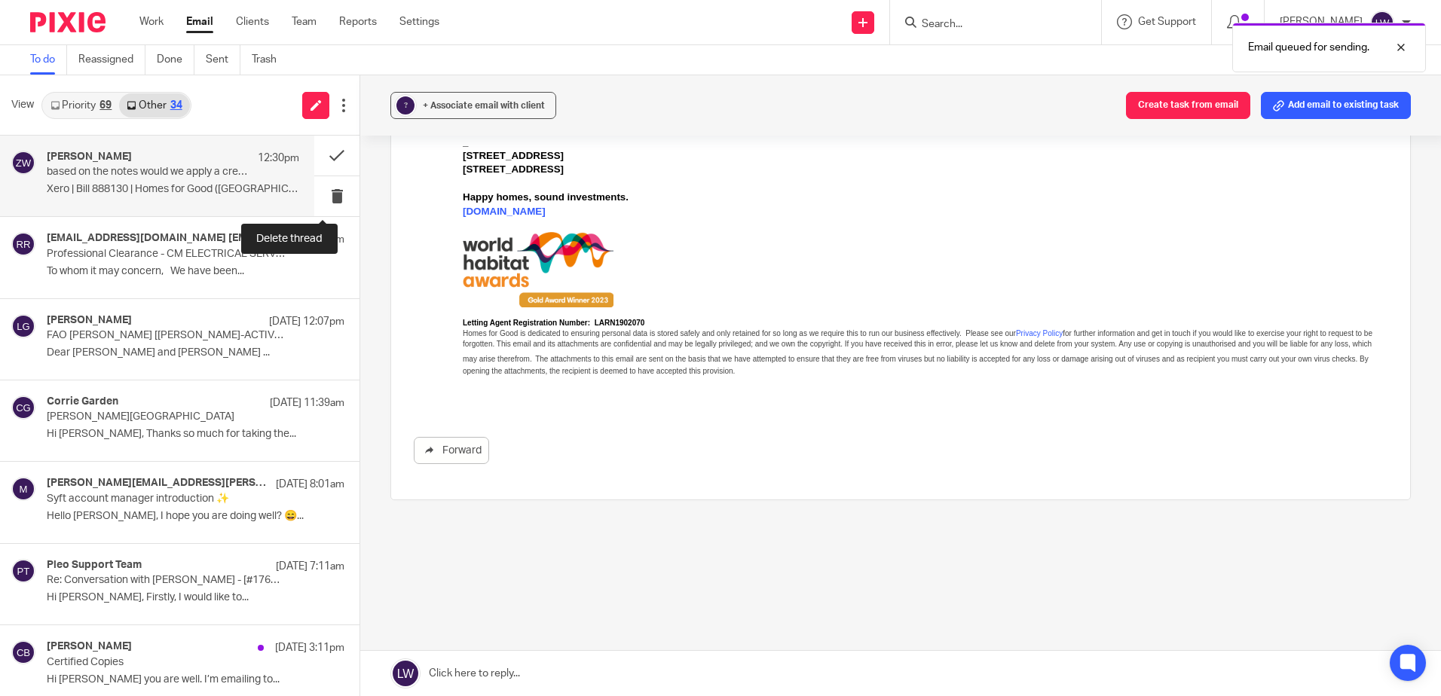
click at [322, 200] on button at bounding box center [336, 196] width 45 height 40
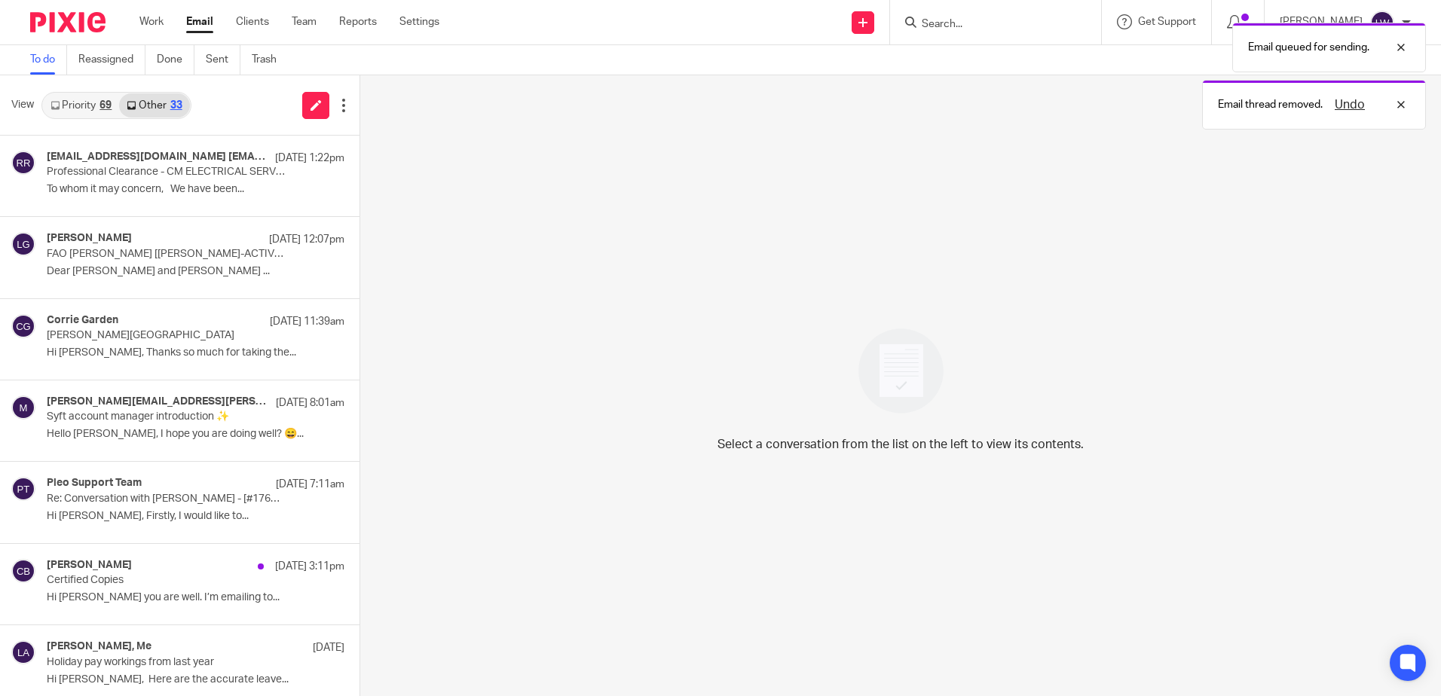
click at [73, 104] on link "Priority 69" at bounding box center [81, 105] width 76 height 24
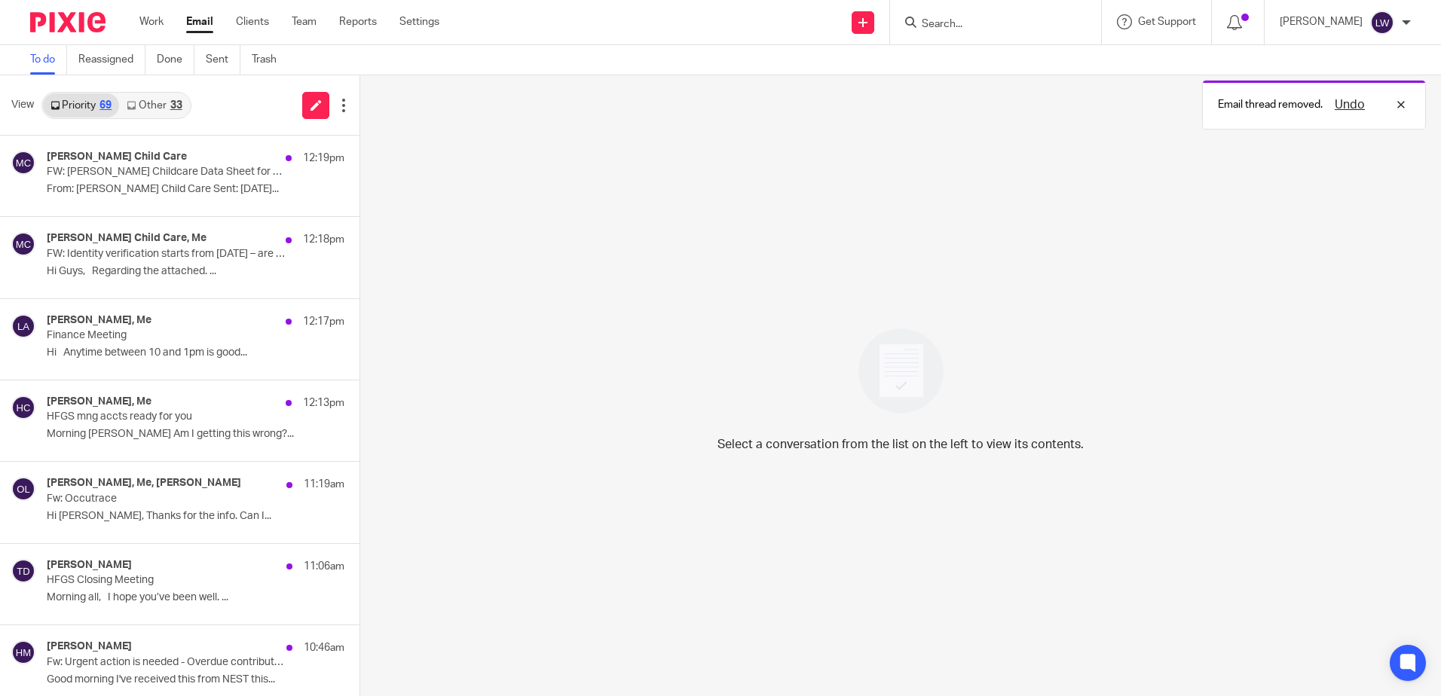
click at [200, 353] on p "Hi Anytime between 10 and 1pm is good..." at bounding box center [196, 353] width 298 height 13
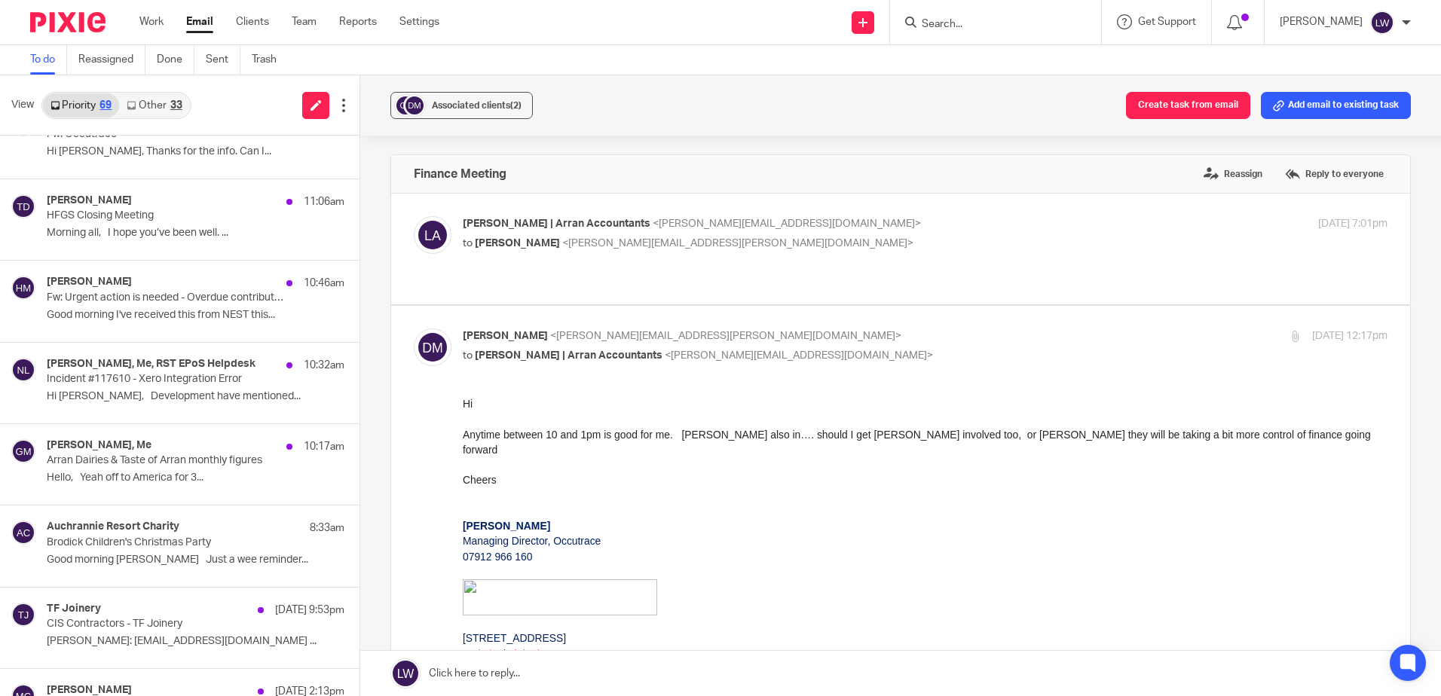
scroll to position [377, 0]
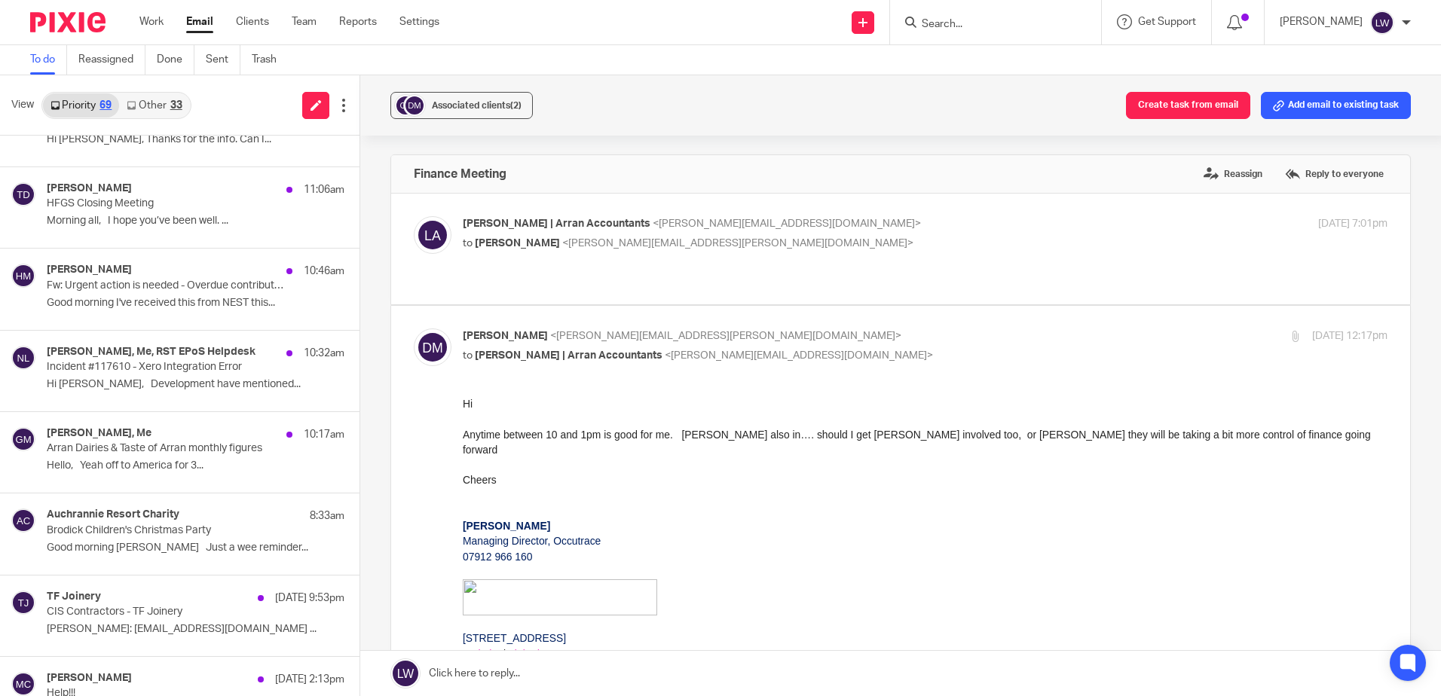
click at [256, 18] on link "Clients" at bounding box center [252, 21] width 33 height 15
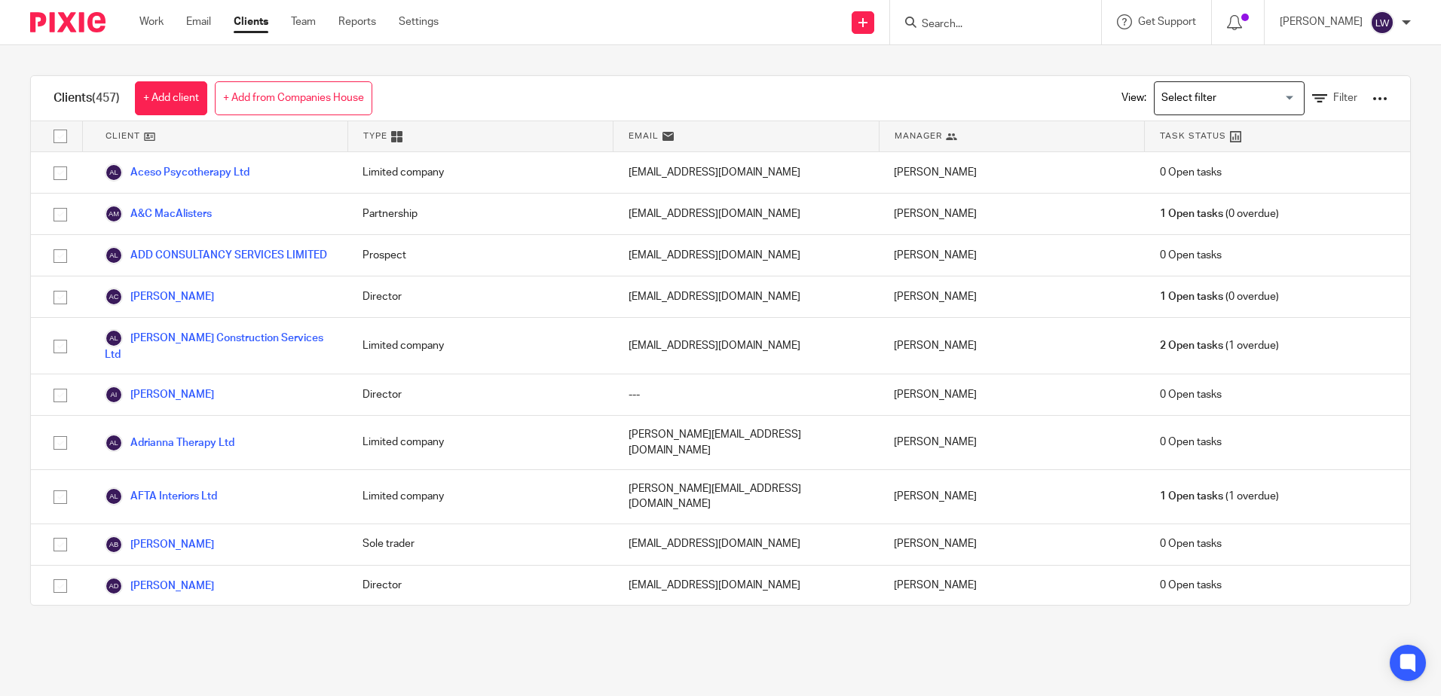
click at [922, 25] on div at bounding box center [995, 22] width 211 height 44
click at [957, 23] on input "Search" at bounding box center [988, 25] width 136 height 14
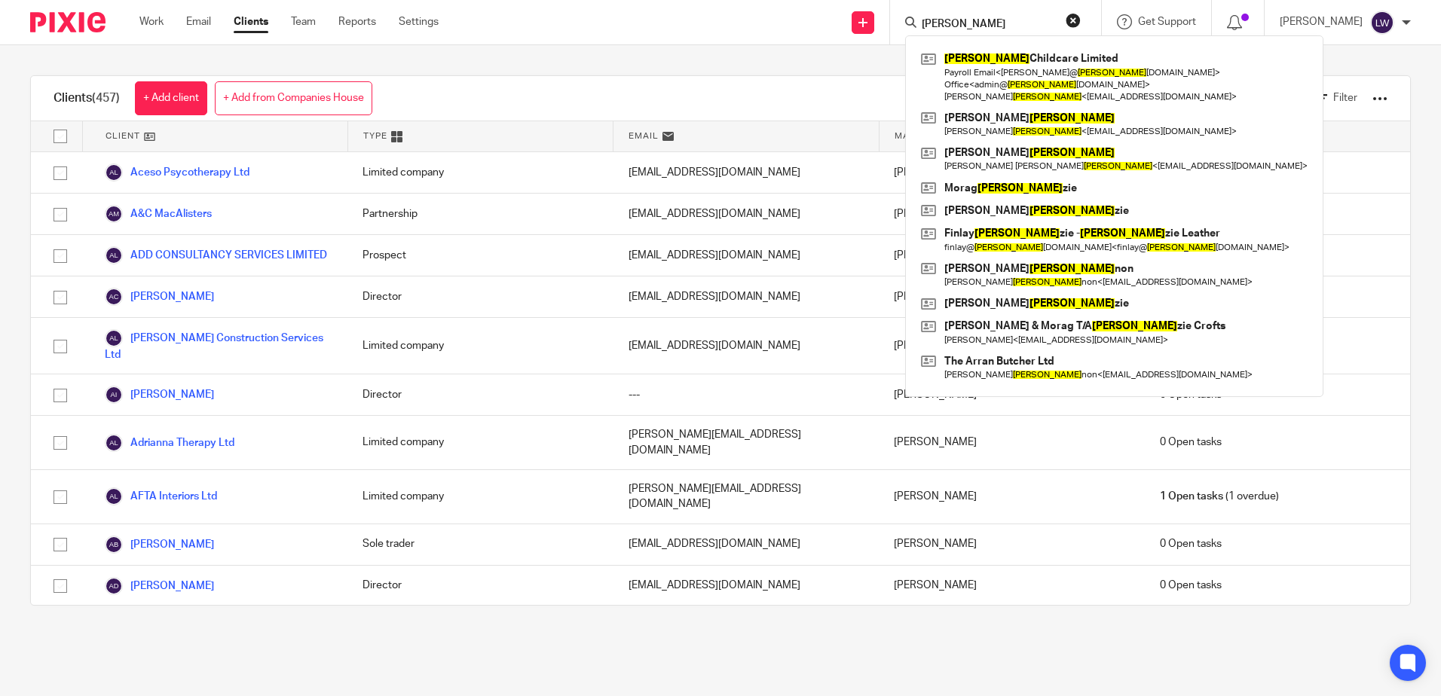
type input "mackin"
click at [1020, 72] on link at bounding box center [1114, 77] width 394 height 60
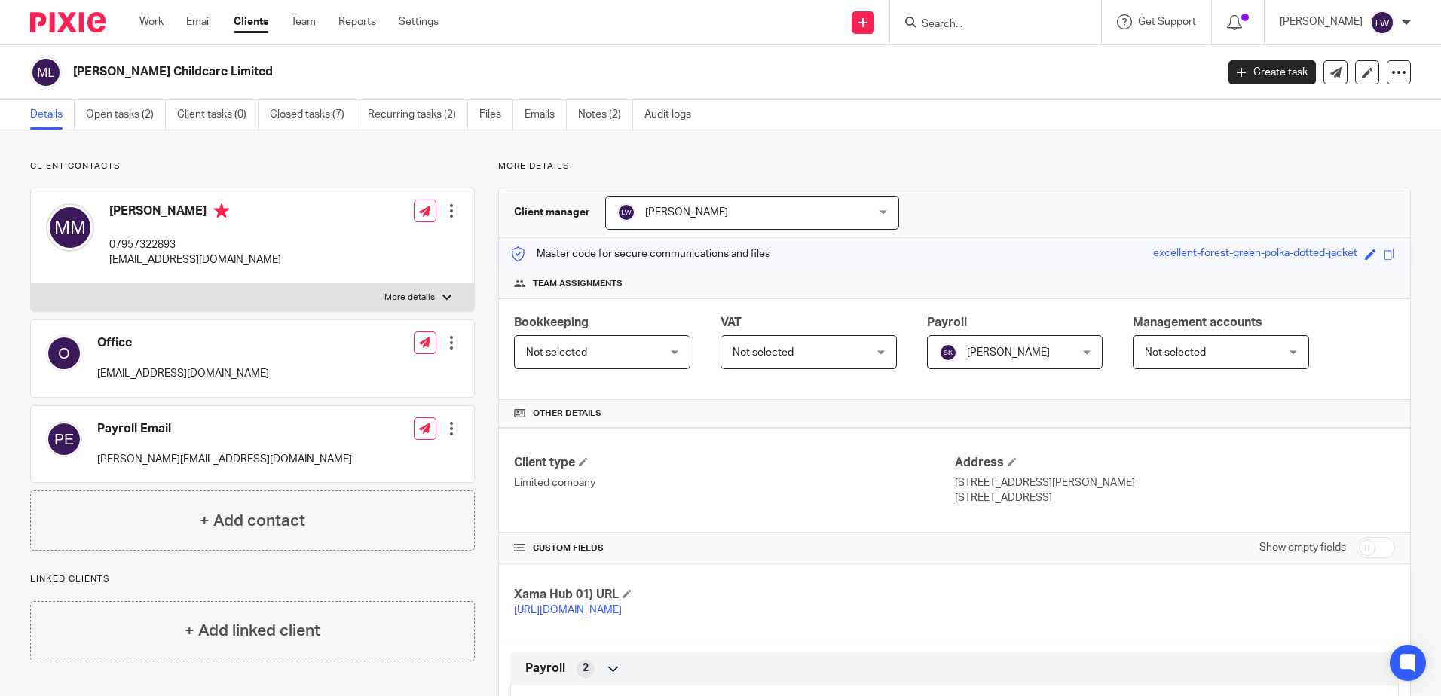
click at [529, 106] on link "Emails" at bounding box center [545, 114] width 42 height 29
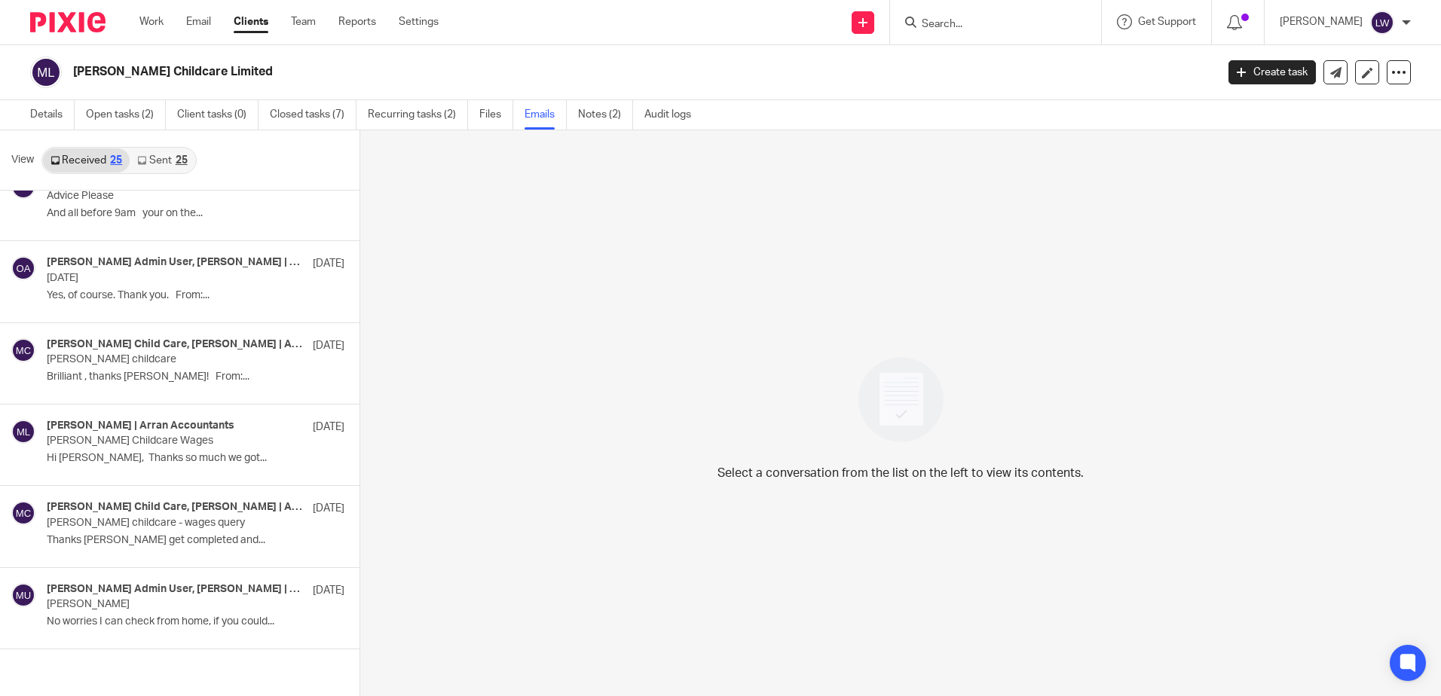
scroll to position [2, 0]
click at [126, 616] on p "No worries I can check from home, if you could..." at bounding box center [196, 619] width 298 height 13
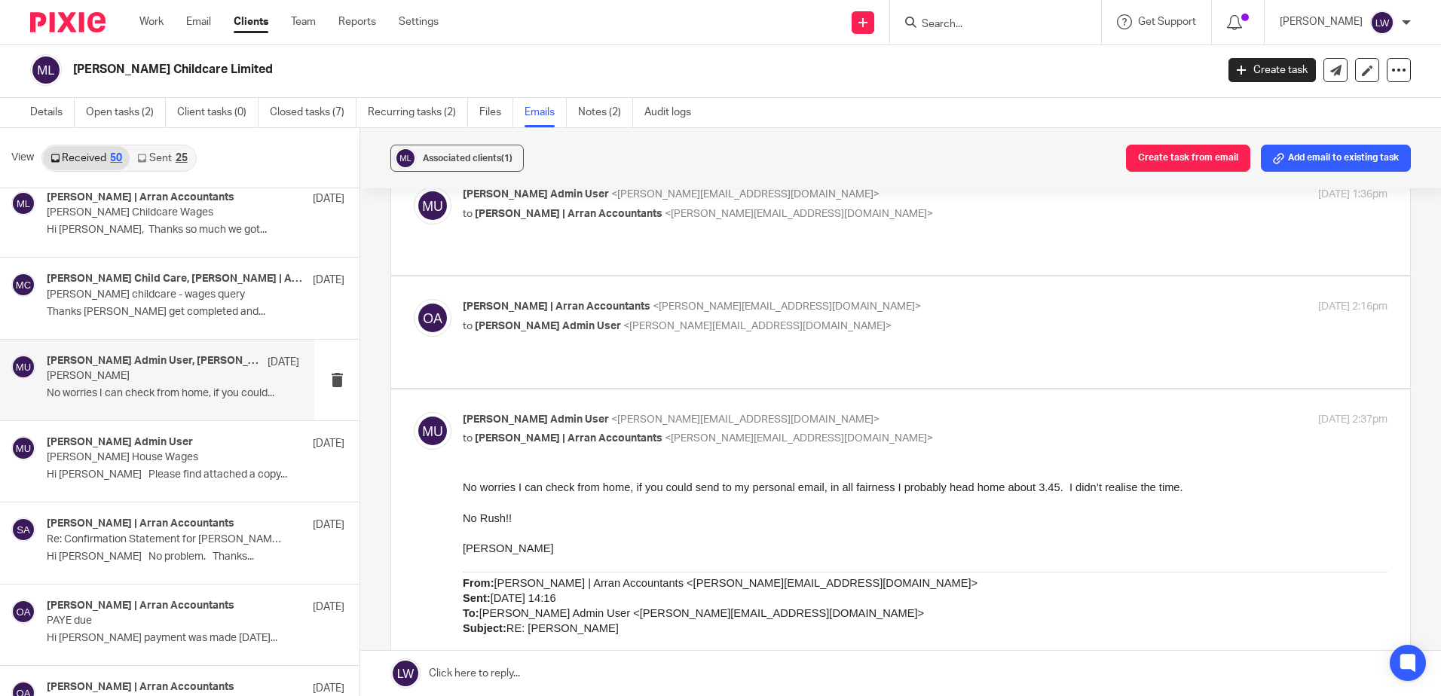
scroll to position [75, 0]
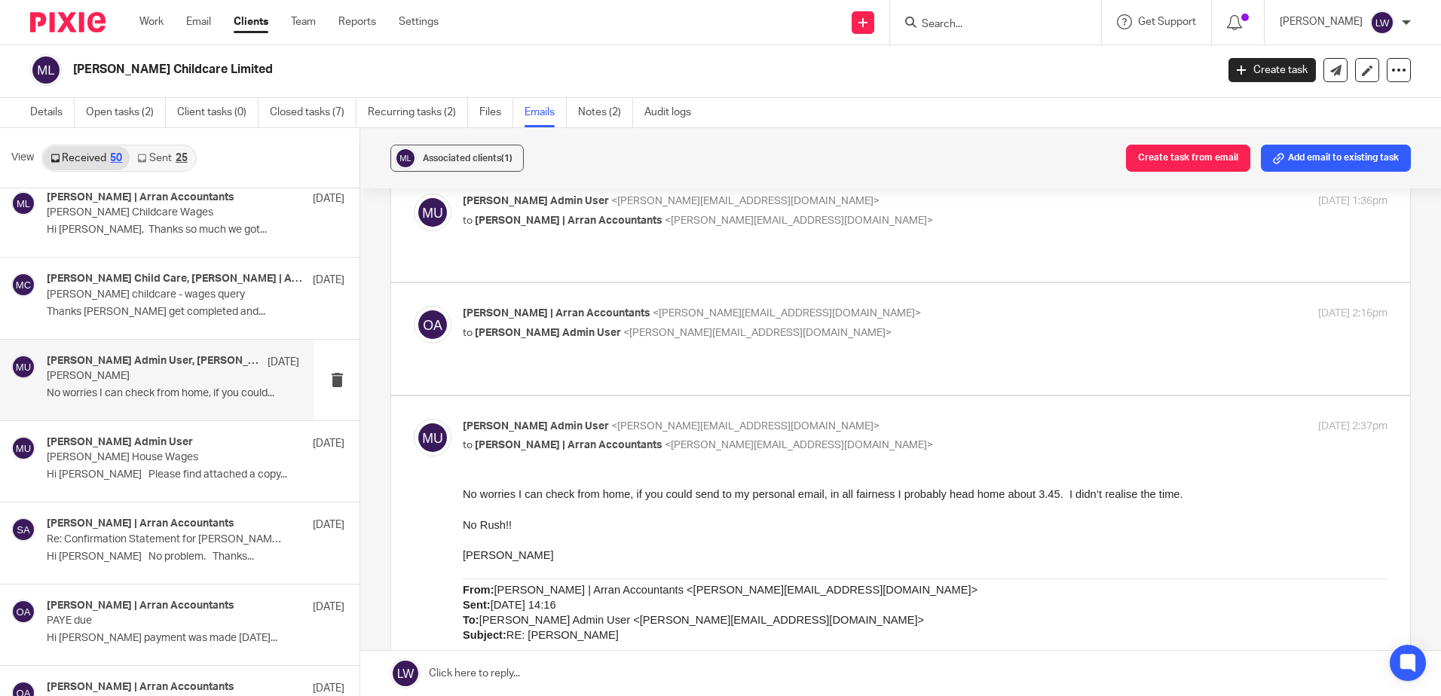
click at [573, 325] on p "to [PERSON_NAME] Admin User <[PERSON_NAME][EMAIL_ADDRESS][DOMAIN_NAME]>" at bounding box center [771, 333] width 616 height 16
checkbox input "true"
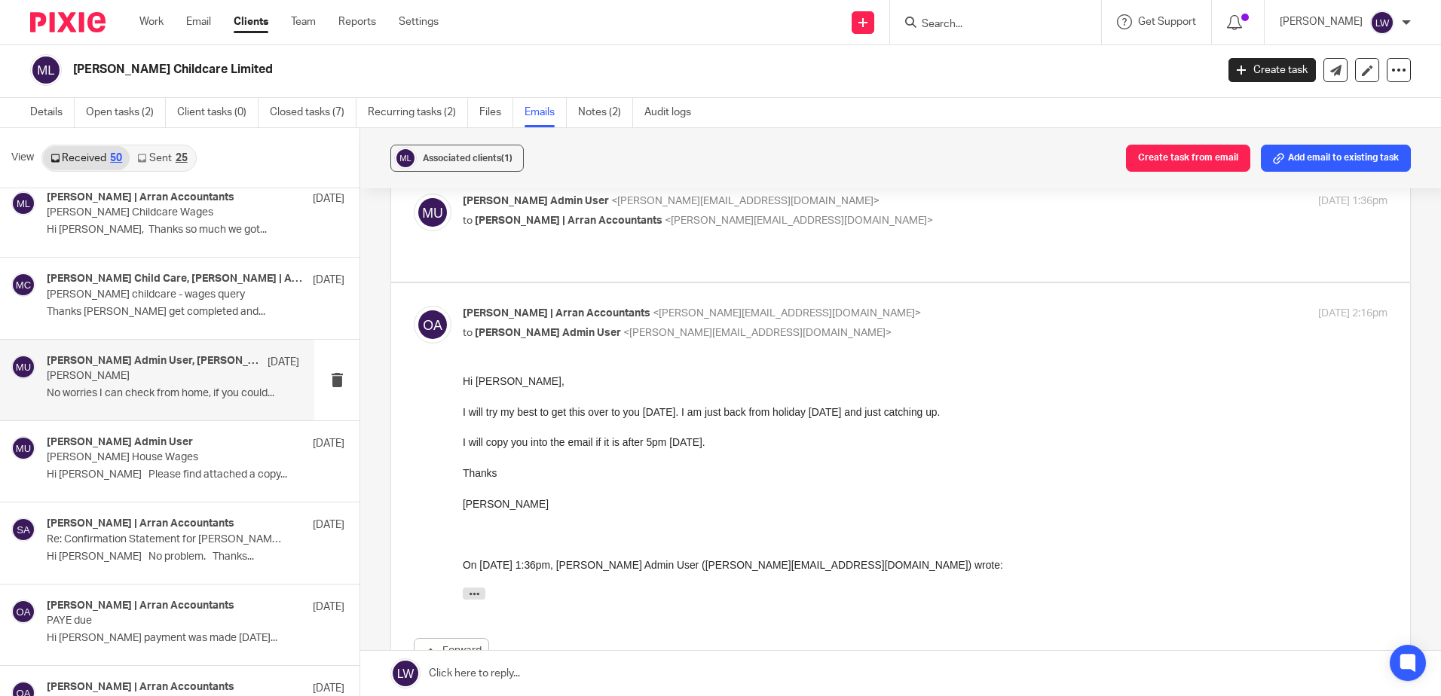
scroll to position [0, 0]
click at [568, 230] on div "[PERSON_NAME] Admin User <[PERSON_NAME][EMAIL_ADDRESS][DOMAIN_NAME]> to [PERSON…" at bounding box center [925, 213] width 924 height 38
checkbox input "true"
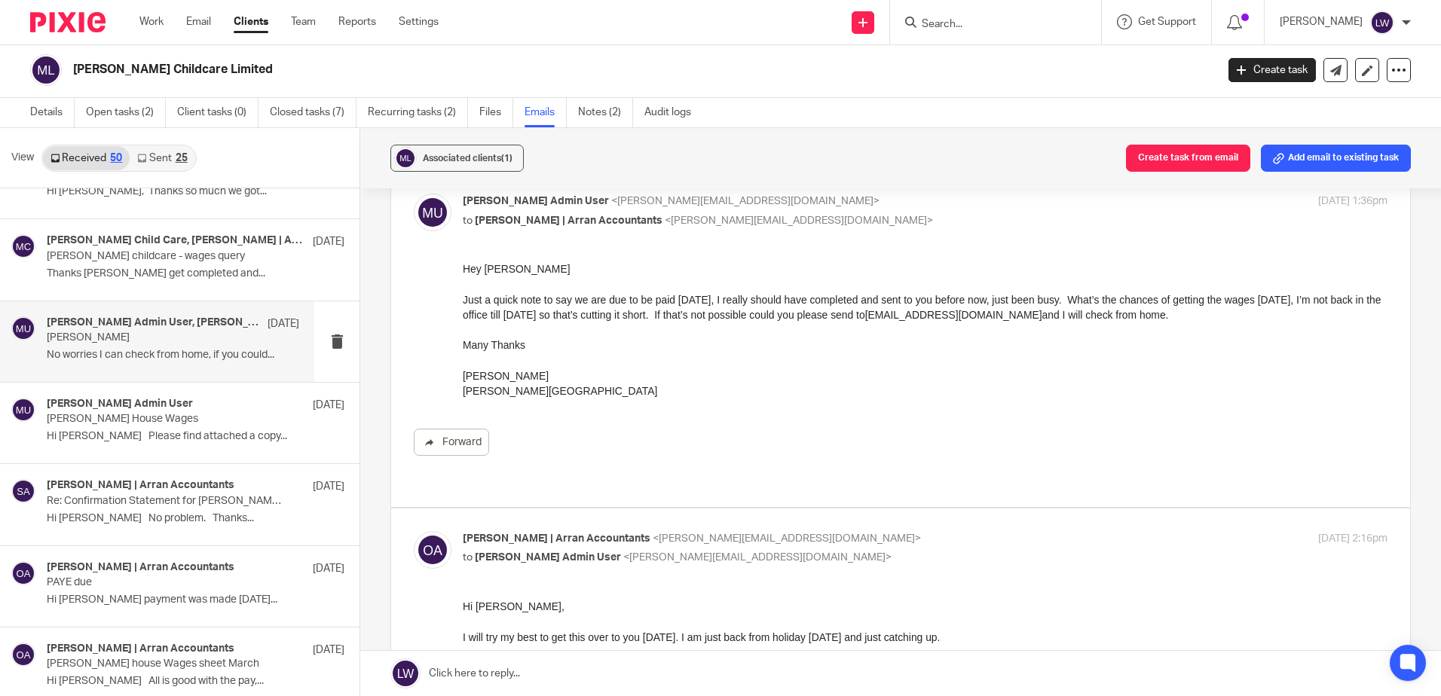
scroll to position [1884, 0]
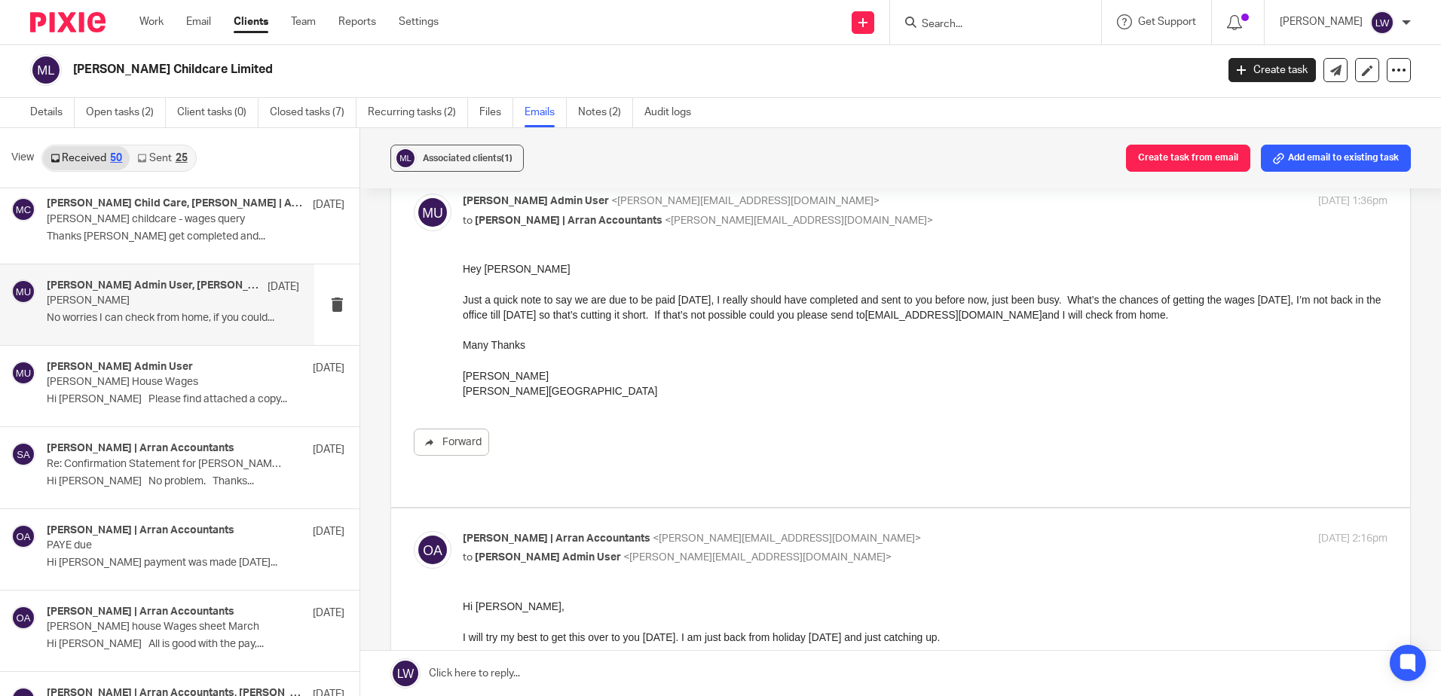
click at [123, 399] on p "Hi [PERSON_NAME] Please find attached a copy..." at bounding box center [196, 399] width 298 height 13
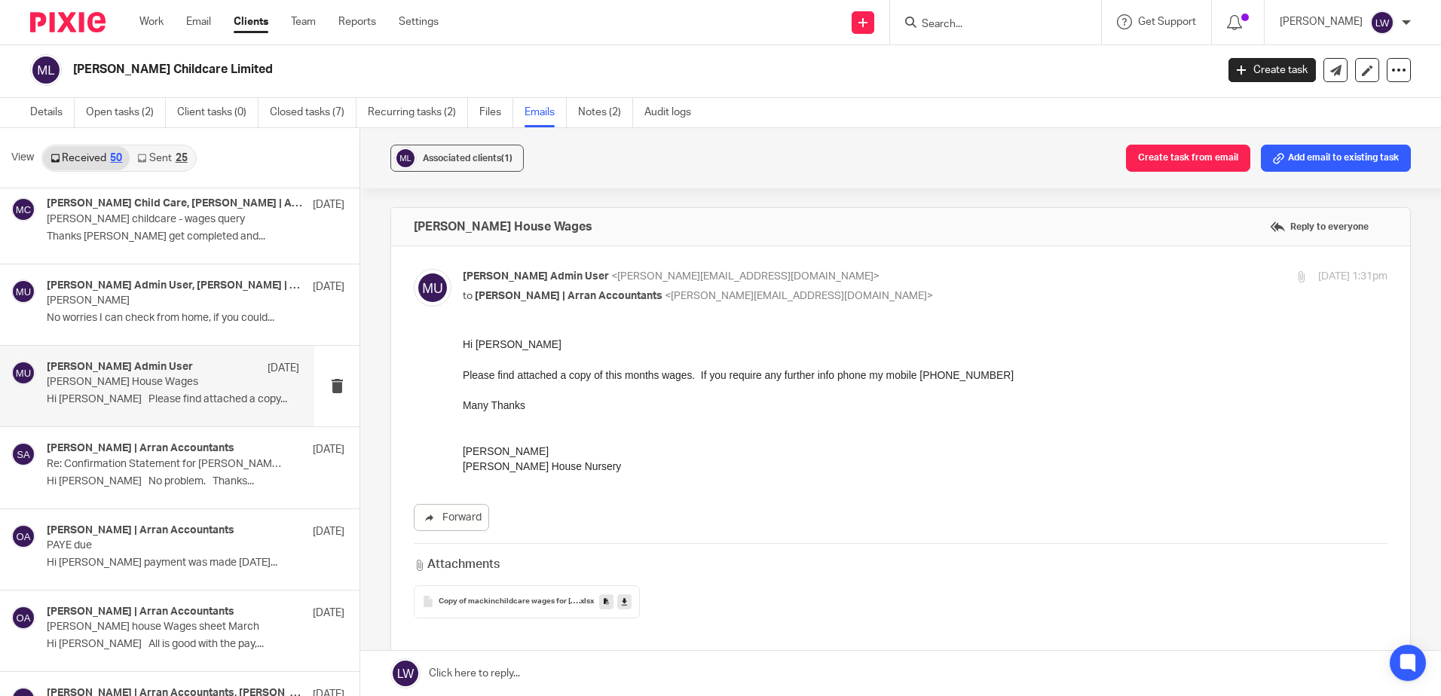
scroll to position [0, 0]
click at [127, 477] on p "Hi [PERSON_NAME] No problem. Thanks..." at bounding box center [196, 481] width 298 height 13
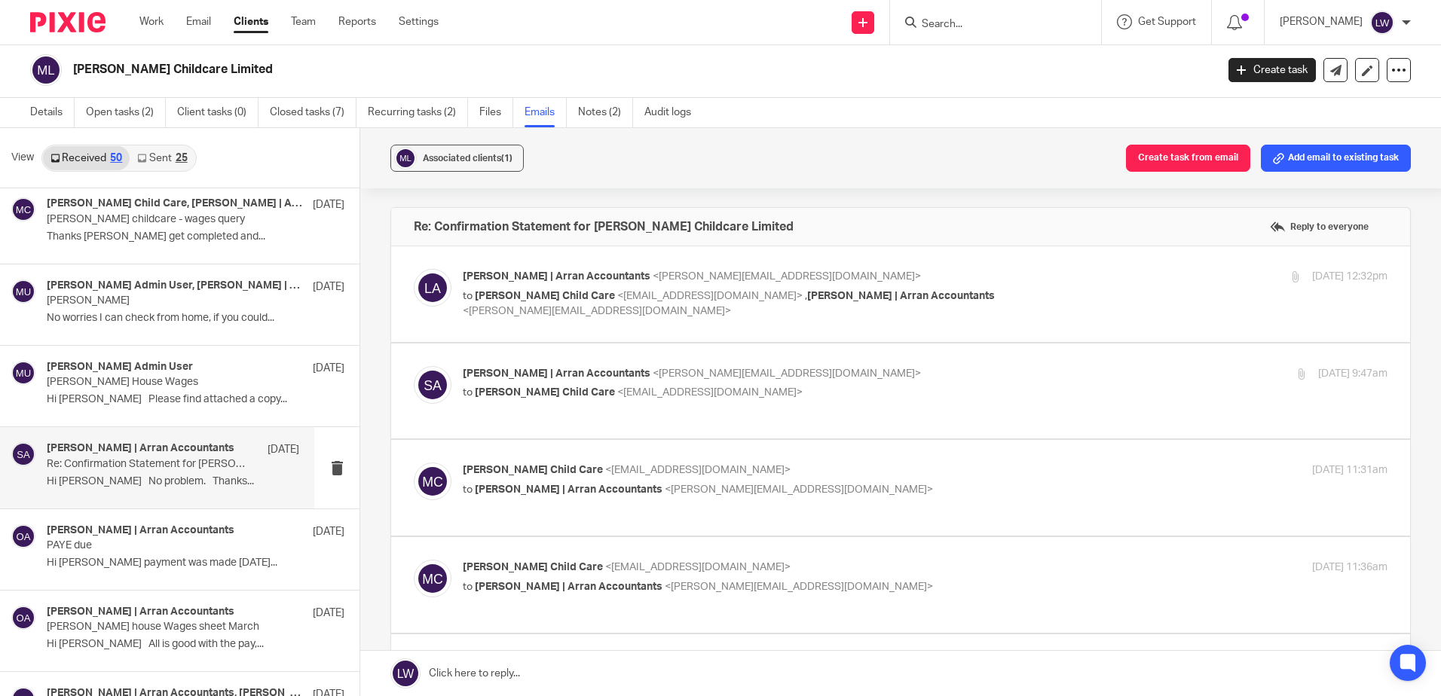
click at [139, 551] on p "PAYE due" at bounding box center [166, 545] width 238 height 13
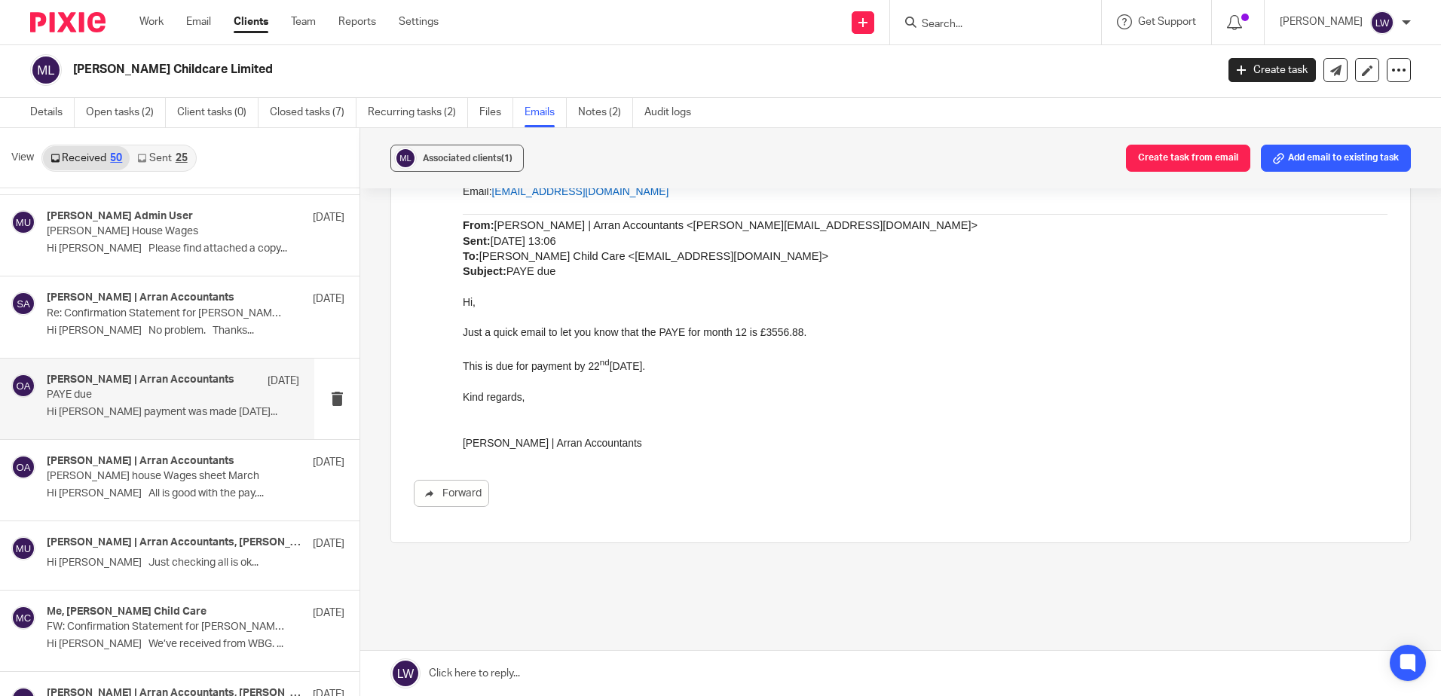
scroll to position [753, 0]
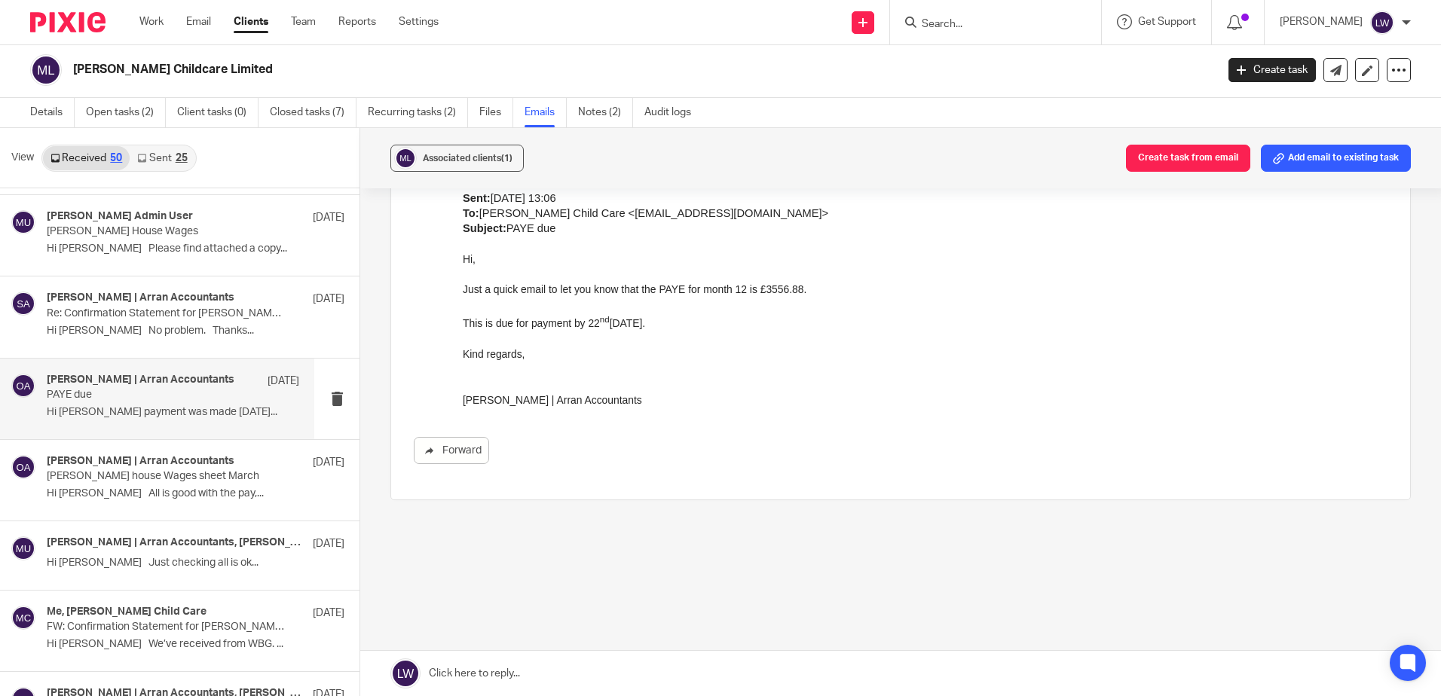
click at [133, 487] on p "Hi [PERSON_NAME] All is good with the pay,..." at bounding box center [196, 493] width 298 height 13
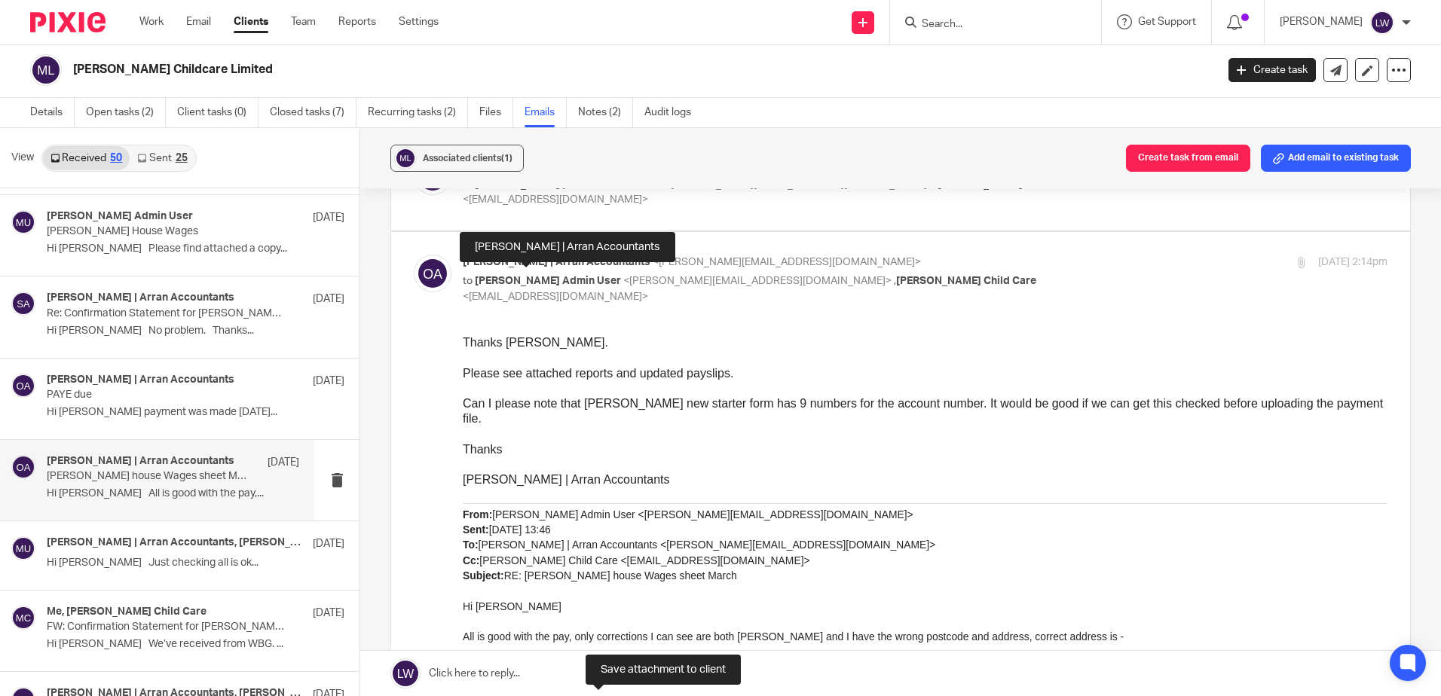
scroll to position [171, 0]
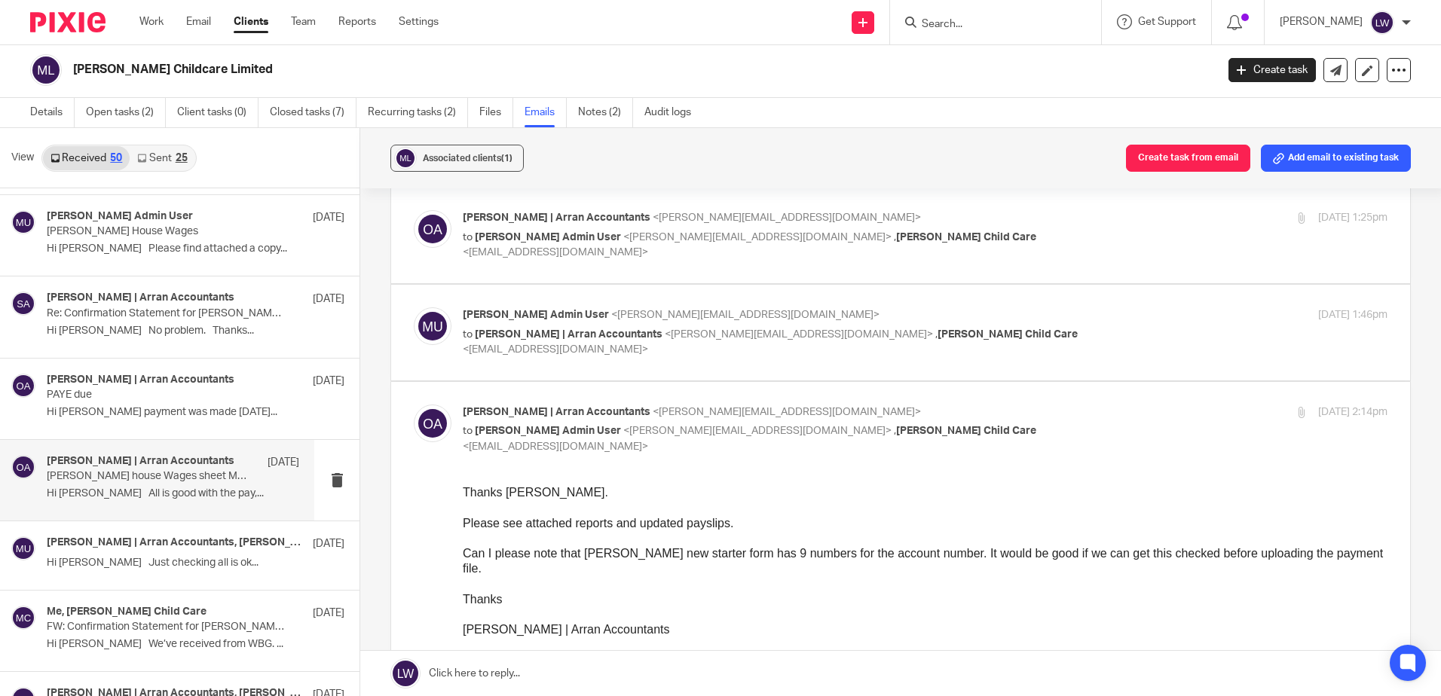
click at [535, 288] on label at bounding box center [900, 333] width 1019 height 96
click at [414, 307] on input "checkbox" at bounding box center [413, 307] width 1 height 1
checkbox input "true"
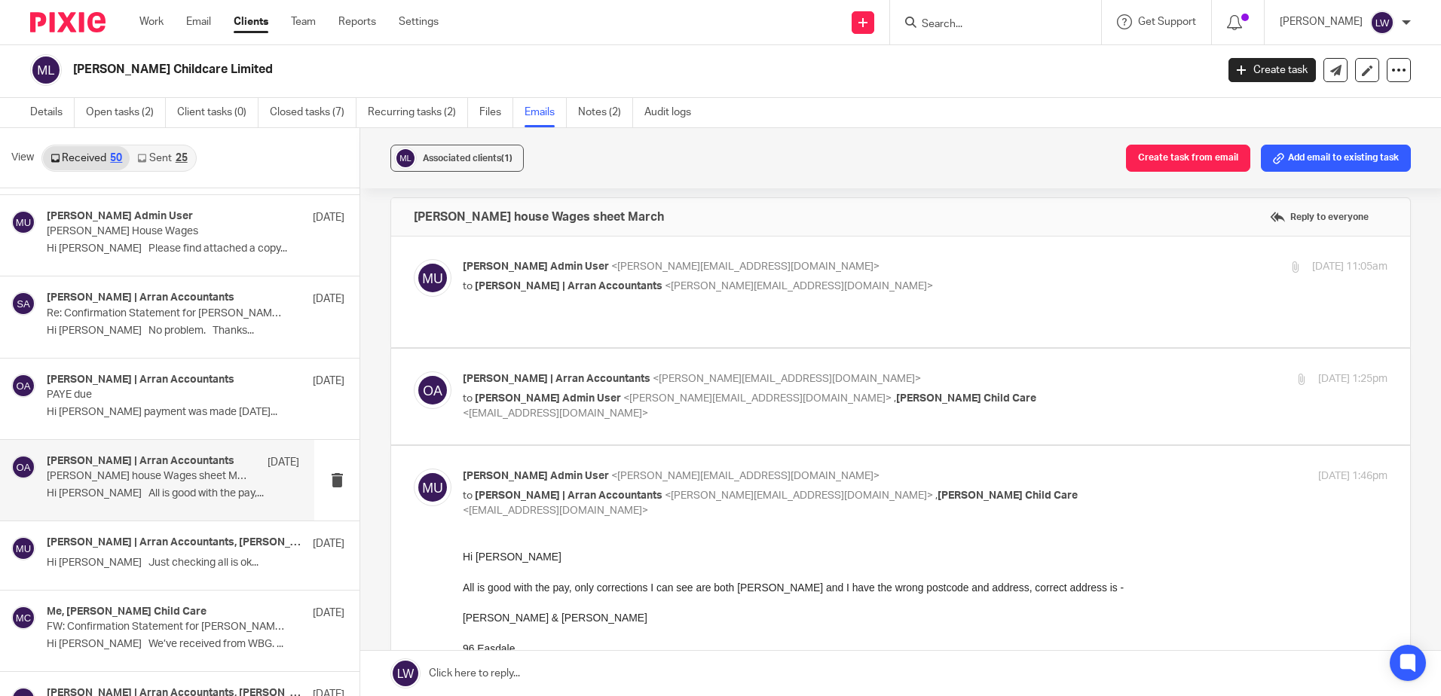
scroll to position [0, 0]
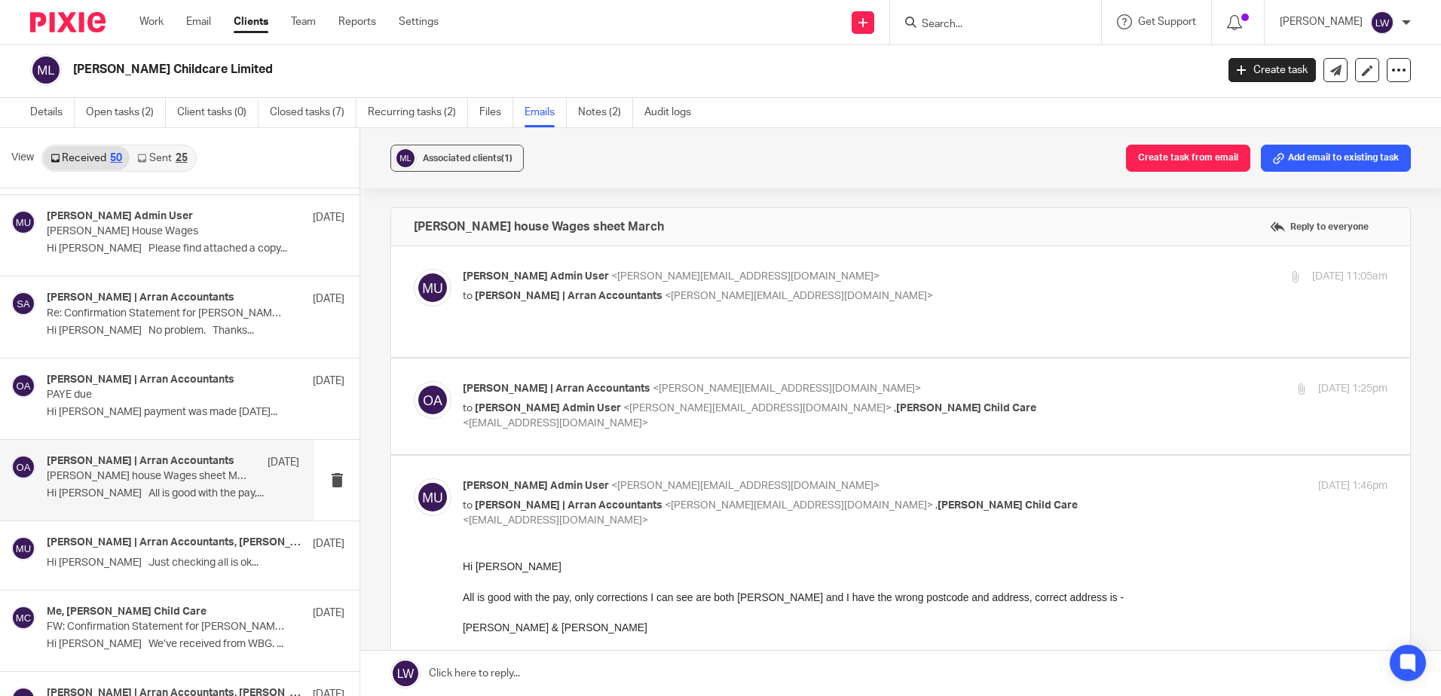
click at [652, 383] on span "<[PERSON_NAME][EMAIL_ADDRESS][DOMAIN_NAME]>" at bounding box center [786, 388] width 268 height 11
checkbox input "true"
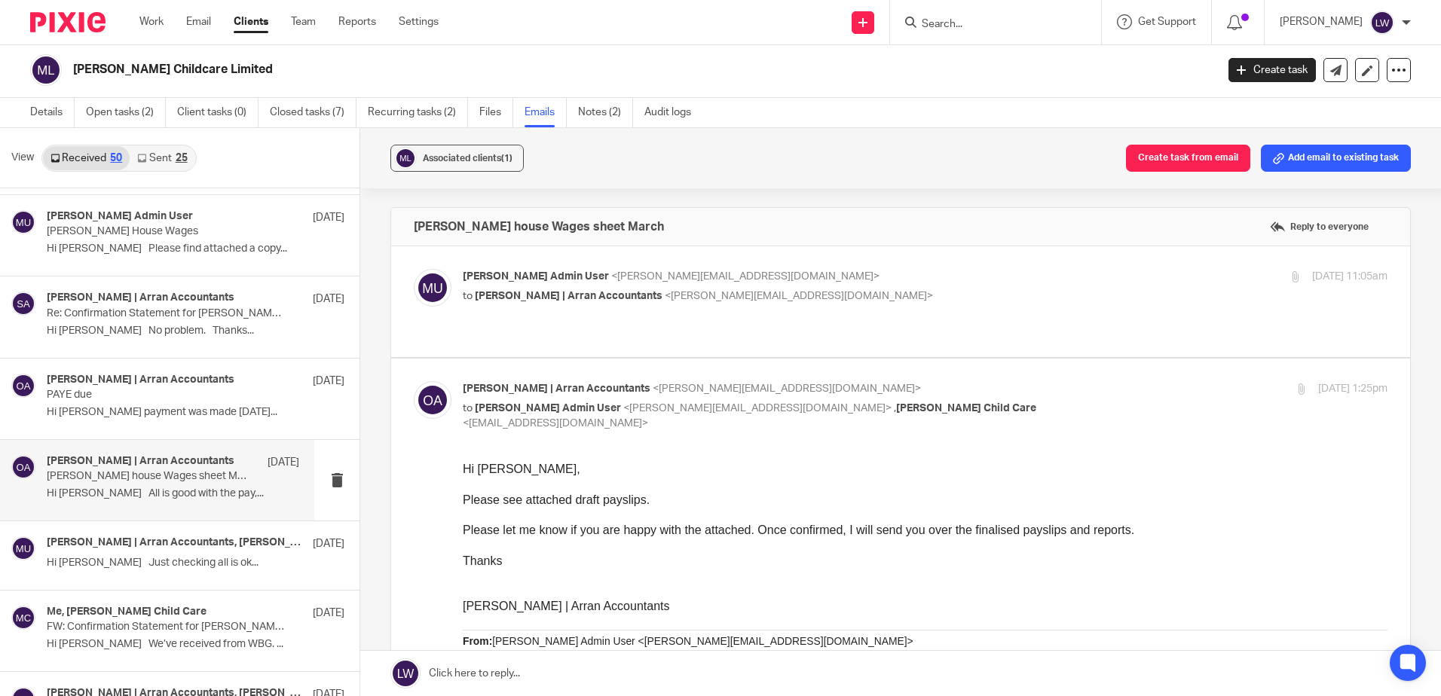
click at [611, 277] on span "<[PERSON_NAME][EMAIL_ADDRESS][DOMAIN_NAME]>" at bounding box center [745, 276] width 268 height 11
checkbox input "true"
